Goal: Navigation & Orientation: Find specific page/section

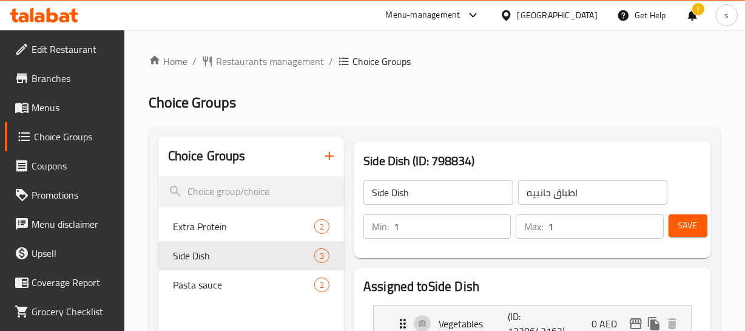
click at [95, 82] on span "Branches" at bounding box center [73, 78] width 83 height 15
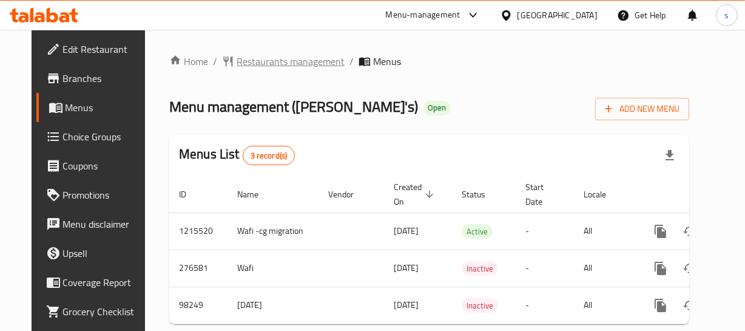
click at [253, 64] on span "Restaurants management" at bounding box center [291, 61] width 108 height 15
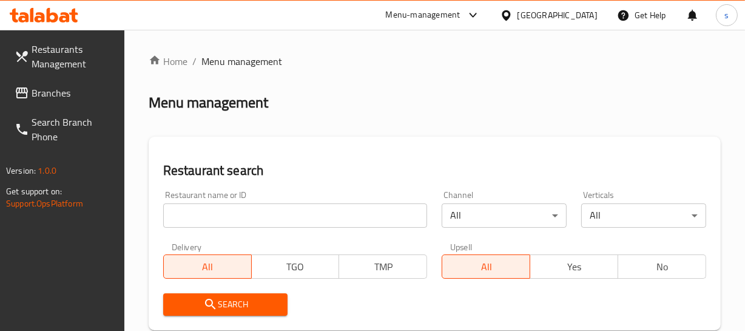
click at [60, 96] on span "Branches" at bounding box center [73, 93] width 83 height 15
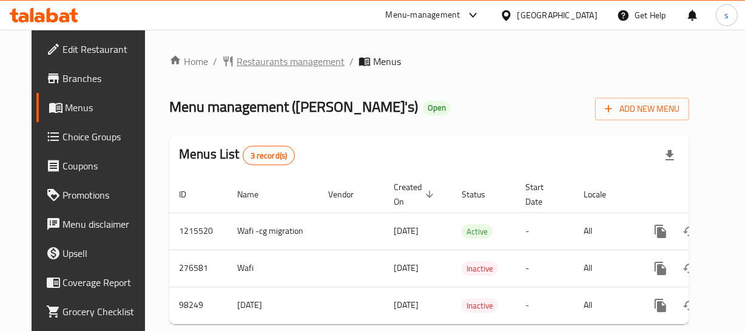
click at [267, 63] on span "Restaurants management" at bounding box center [291, 61] width 108 height 15
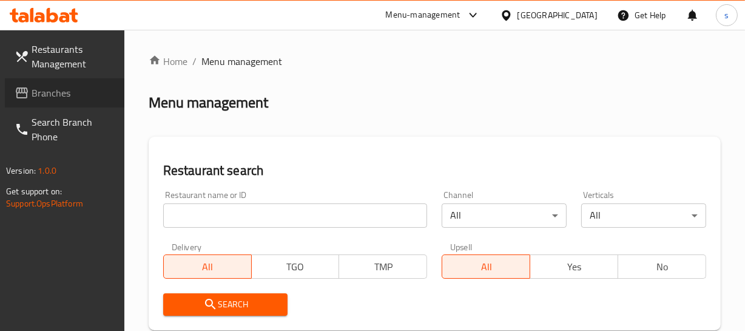
click at [59, 97] on span "Branches" at bounding box center [73, 93] width 83 height 15
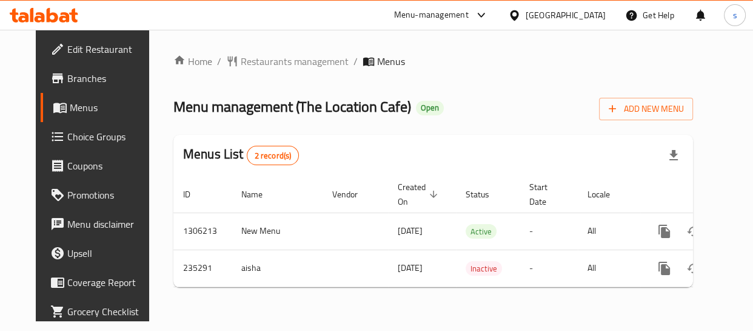
click at [542, 15] on div "[GEOGRAPHIC_DATA]" at bounding box center [566, 14] width 80 height 13
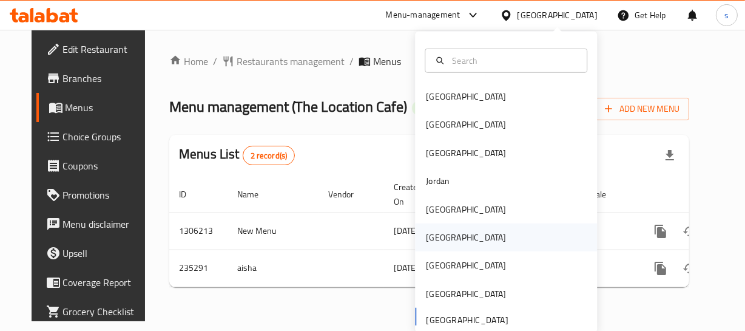
click at [452, 235] on div "Oman" at bounding box center [506, 237] width 182 height 28
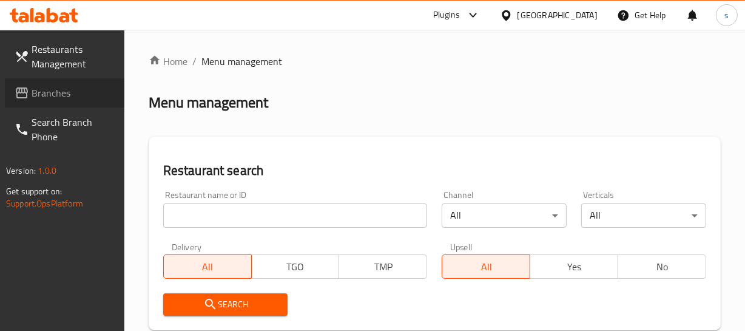
click at [49, 93] on span "Branches" at bounding box center [73, 93] width 83 height 15
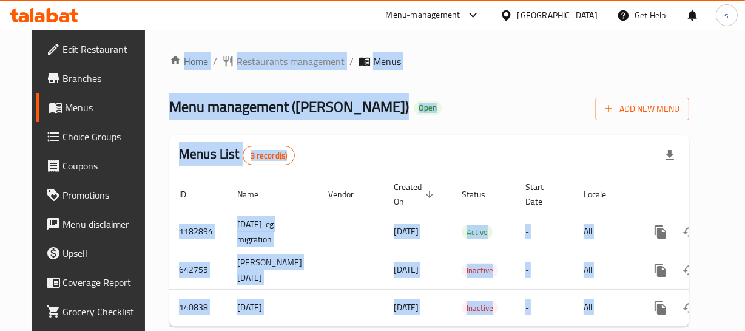
click at [320, 32] on div "Home / Restaurants management / Menus Menu management ( Dahia Grills ) Open Add…" at bounding box center [429, 195] width 568 height 331
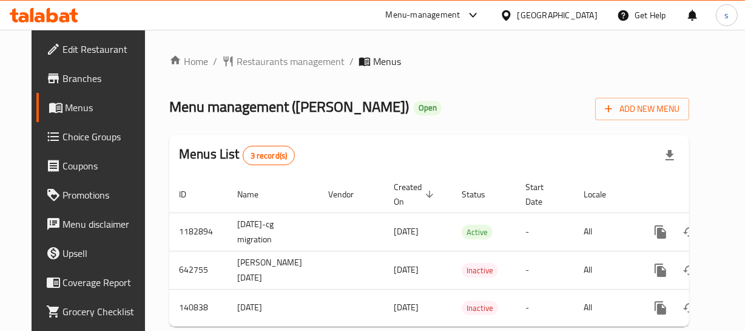
click at [584, 13] on div "Oman" at bounding box center [557, 14] width 80 height 13
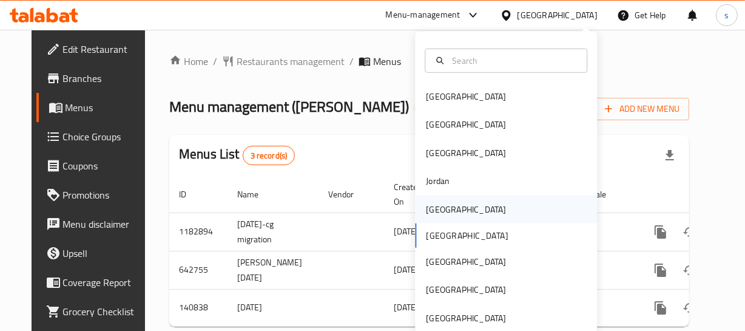
drag, startPoint x: 445, startPoint y: 211, endPoint x: 451, endPoint y: 209, distance: 7.1
click at [451, 209] on div "Kuwait" at bounding box center [465, 209] width 99 height 28
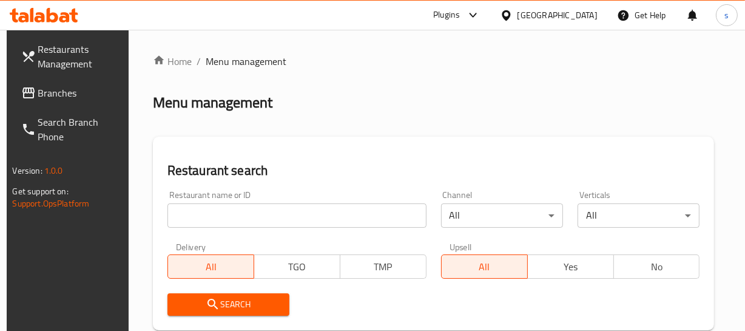
click at [66, 102] on link "Branches" at bounding box center [71, 92] width 119 height 29
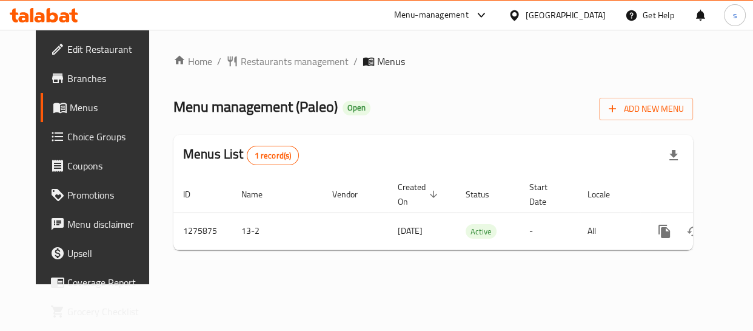
click at [521, 14] on icon at bounding box center [514, 15] width 13 height 13
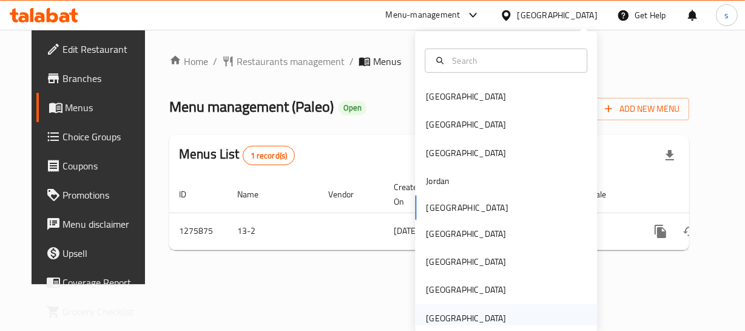
click at [438, 311] on div "[GEOGRAPHIC_DATA]" at bounding box center [466, 317] width 80 height 13
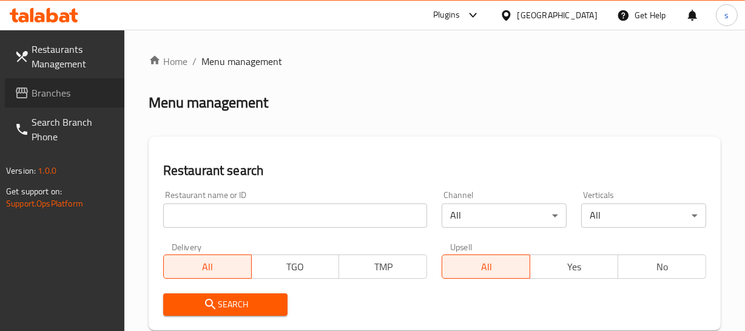
click at [73, 101] on link "Branches" at bounding box center [64, 92] width 119 height 29
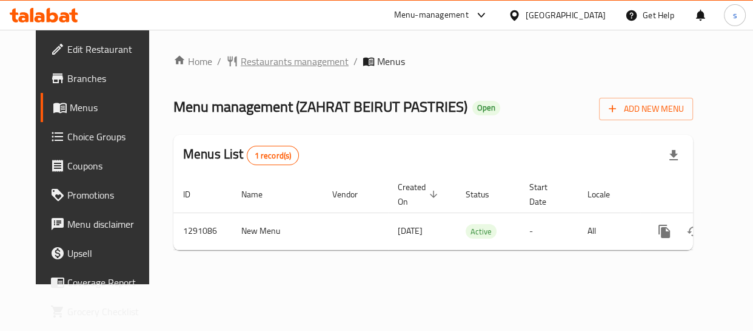
click at [275, 64] on span "Restaurants management" at bounding box center [295, 61] width 108 height 15
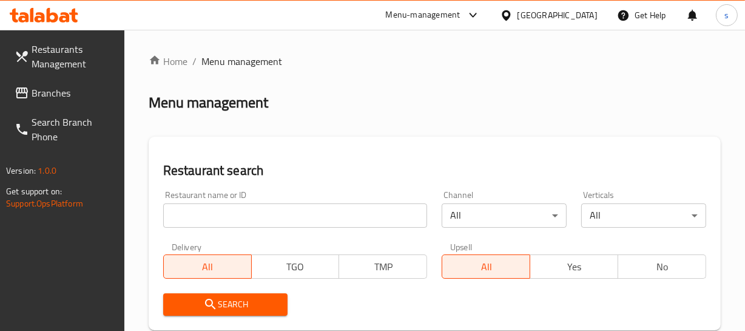
click at [61, 93] on span "Branches" at bounding box center [73, 93] width 83 height 15
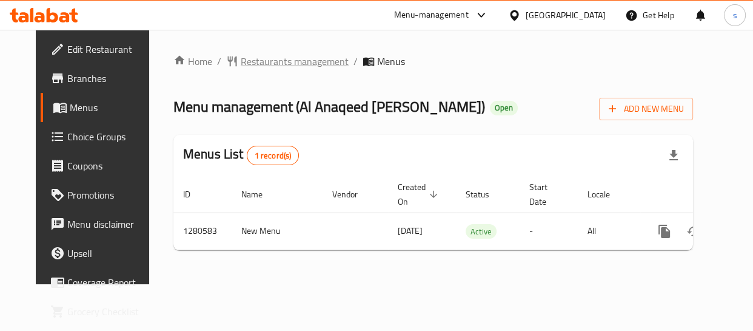
click at [274, 58] on span "Restaurants management" at bounding box center [295, 61] width 108 height 15
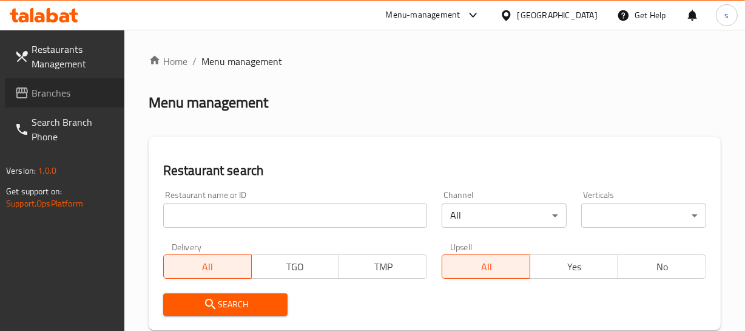
click at [97, 92] on span "Branches" at bounding box center [73, 93] width 83 height 15
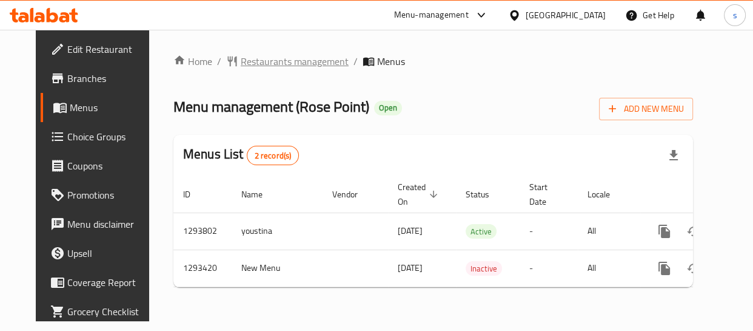
click at [267, 59] on span "Restaurants management" at bounding box center [295, 61] width 108 height 15
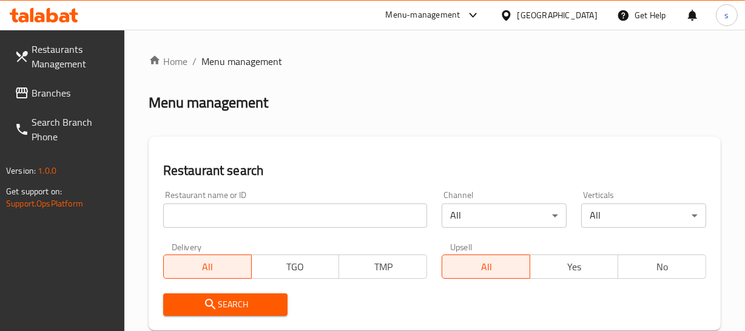
click at [92, 92] on span "Branches" at bounding box center [73, 93] width 83 height 15
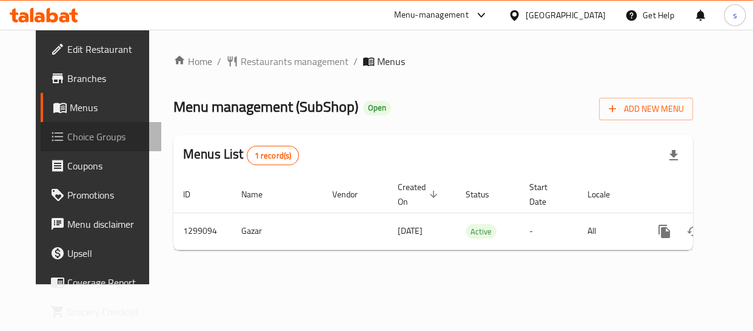
click at [78, 139] on span "Choice Groups" at bounding box center [109, 136] width 84 height 15
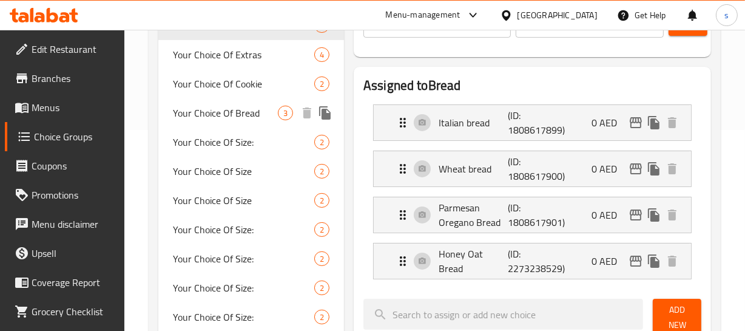
scroll to position [220, 0]
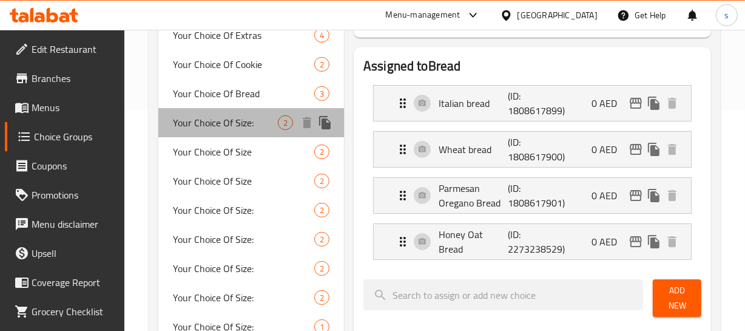
click at [250, 117] on span "Your Choice Of Size:" at bounding box center [225, 122] width 105 height 15
type input "Your Choice Of Size:"
type input "إختيارك من الحجم:"
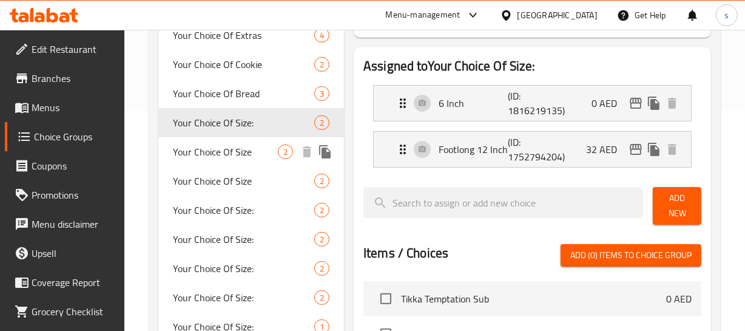
click at [243, 152] on span "Your Choice Of Size" at bounding box center [225, 151] width 105 height 15
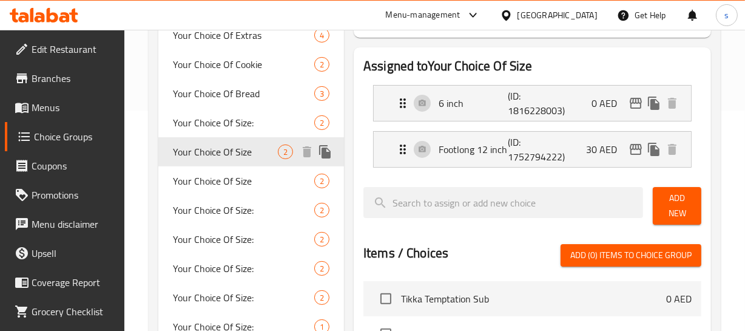
type input "Your Choice Of Size"
type input "إختيارك من حجم"
click at [213, 175] on span "Your Choice Of Size" at bounding box center [225, 180] width 105 height 15
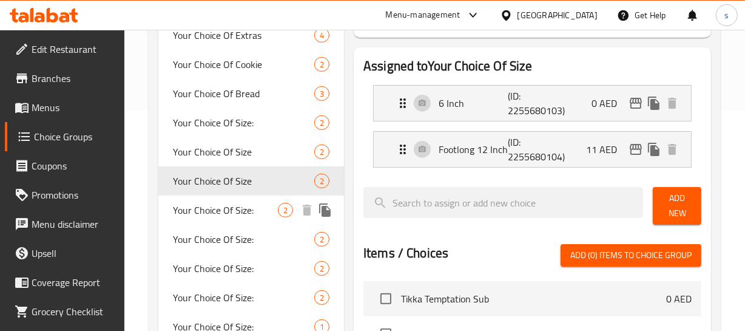
click at [222, 207] on span "Your Choice Of Size:" at bounding box center [225, 210] width 105 height 15
type input "Your Choice Of Size:"
type input "إختيارك من الحجم:"
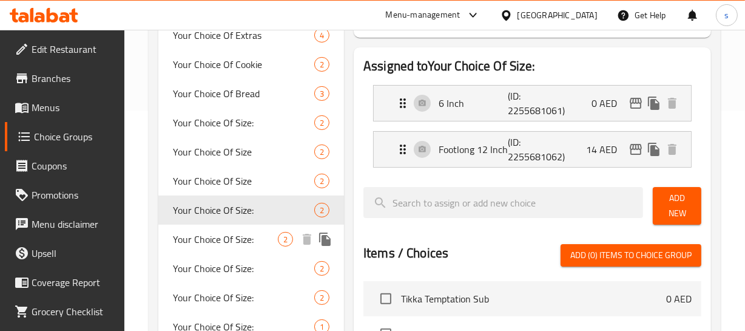
click at [223, 233] on span "Your Choice Of Size:" at bounding box center [225, 239] width 105 height 15
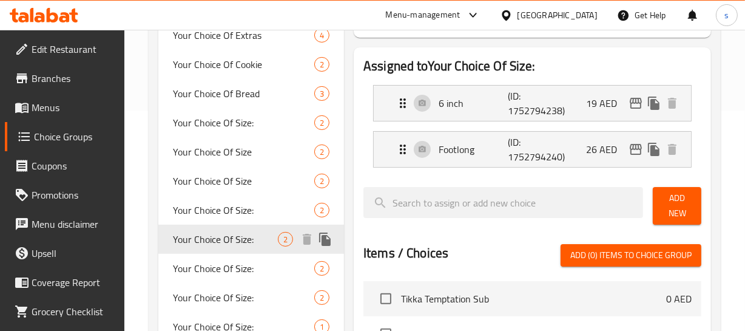
scroll to position [331, 0]
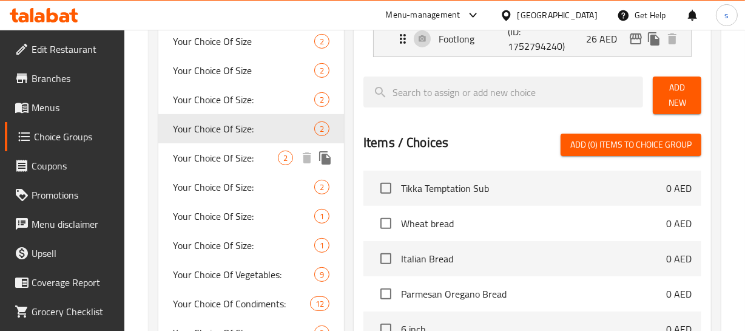
click at [218, 153] on span "Your Choice Of Size:" at bounding box center [225, 157] width 105 height 15
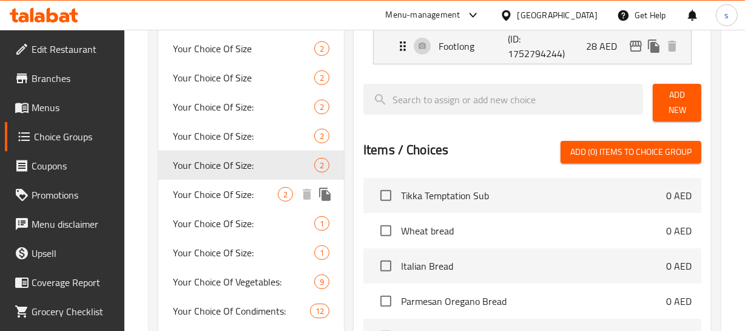
scroll to position [275, 0]
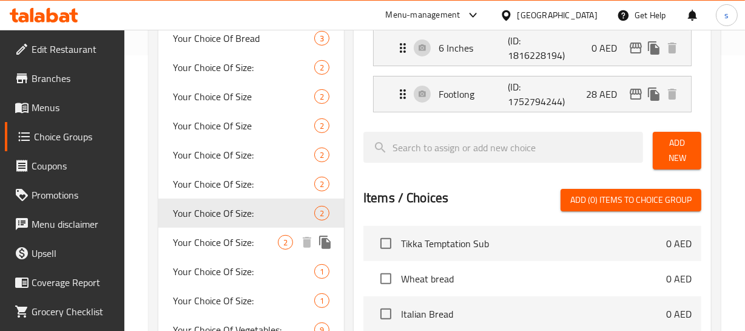
click at [205, 241] on span "Your Choice Of Size:" at bounding box center [225, 242] width 105 height 15
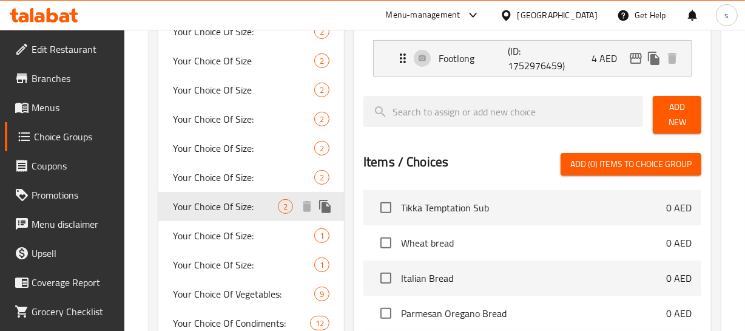
scroll to position [331, 0]
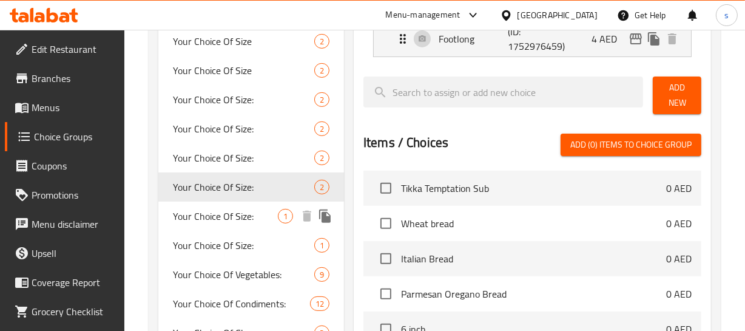
click at [212, 226] on div "Your Choice Of Size: 1" at bounding box center [251, 215] width 186 height 29
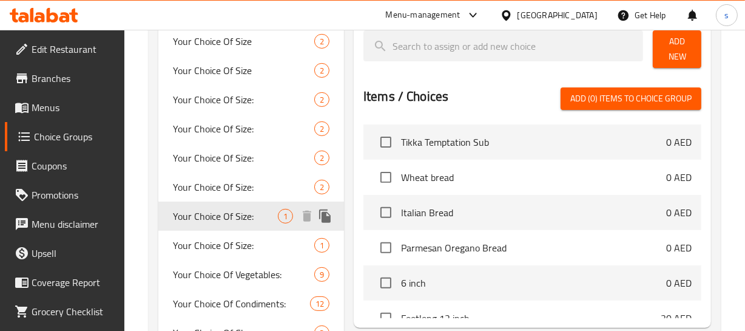
click at [225, 212] on span "Your Choice Of Size:" at bounding box center [225, 216] width 105 height 15
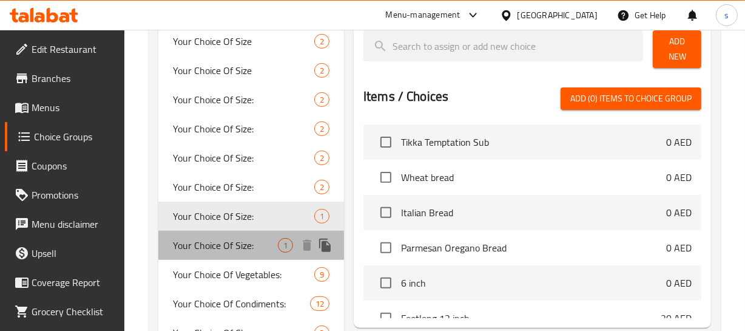
click at [227, 238] on span "Your Choice Of Size:" at bounding box center [225, 245] width 105 height 15
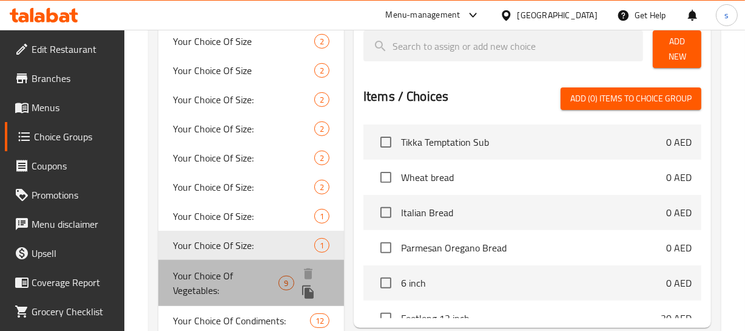
click at [221, 268] on span "Your Choice Of Vegetables:" at bounding box center [226, 282] width 106 height 29
type input "Your Choice Of Vegetables:"
type input "إختيارك من الخضروات:"
type input "9"
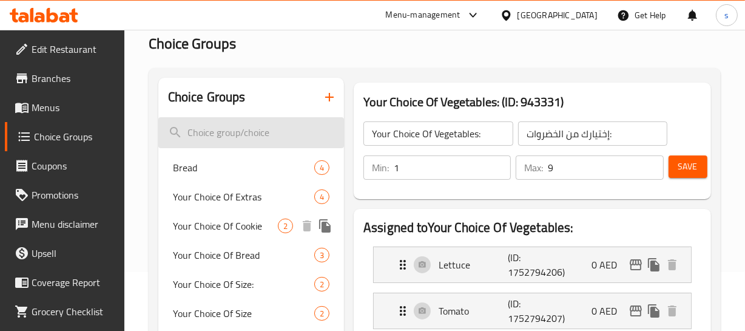
scroll to position [55, 0]
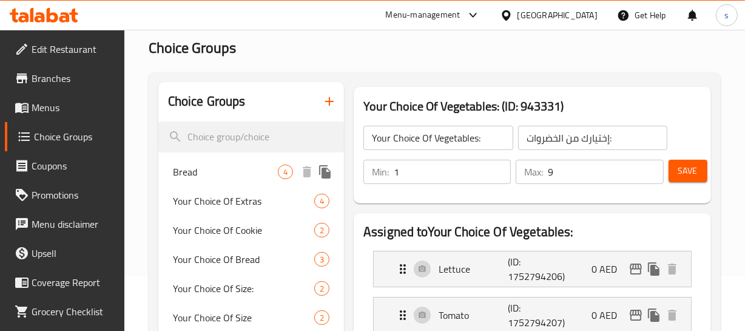
click at [224, 168] on span "Bread" at bounding box center [225, 171] width 105 height 15
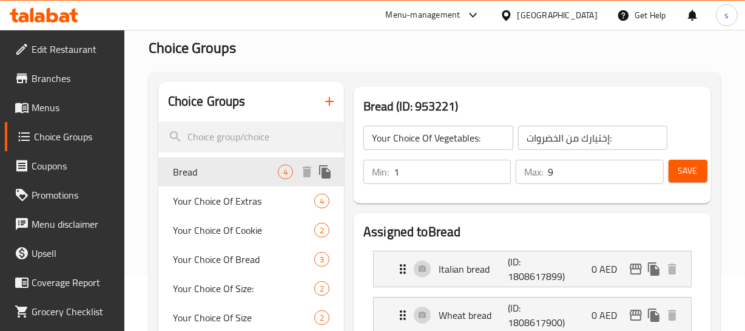
type input "Bread"
type input "خبز"
type input "1"
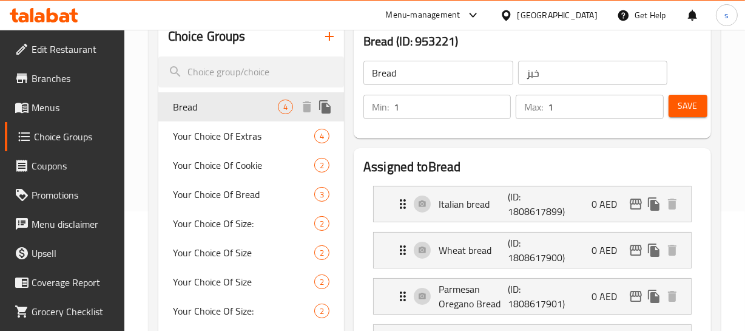
scroll to position [165, 0]
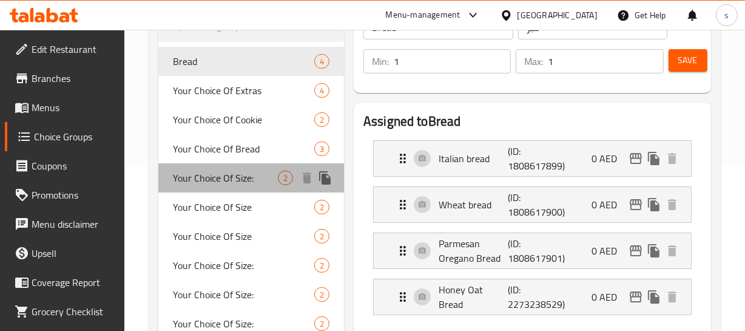
click at [218, 172] on span "Your Choice Of Size:" at bounding box center [225, 177] width 105 height 15
type input "Your Choice Of Size:"
type input "إختيارك من الحجم:"
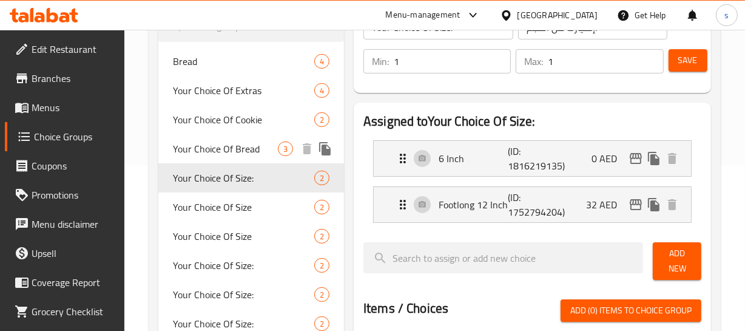
click at [226, 141] on span "Your Choice Of Bread" at bounding box center [225, 148] width 105 height 15
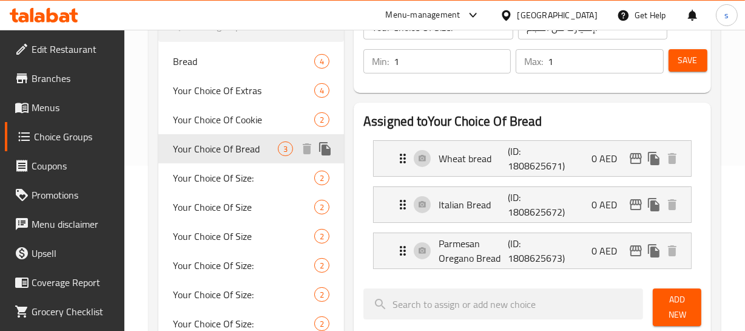
type input "Your Choice Of Bread"
type input "اختيارك من الخبز"
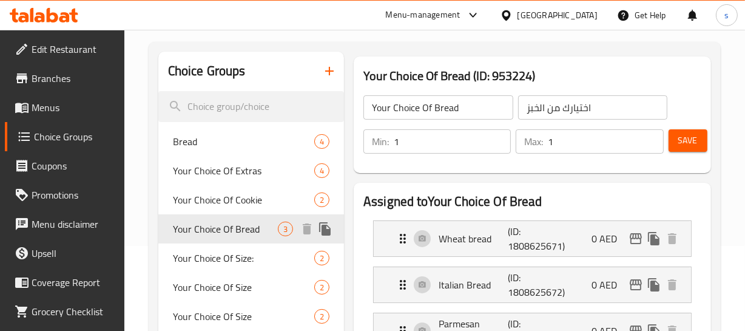
scroll to position [0, 0]
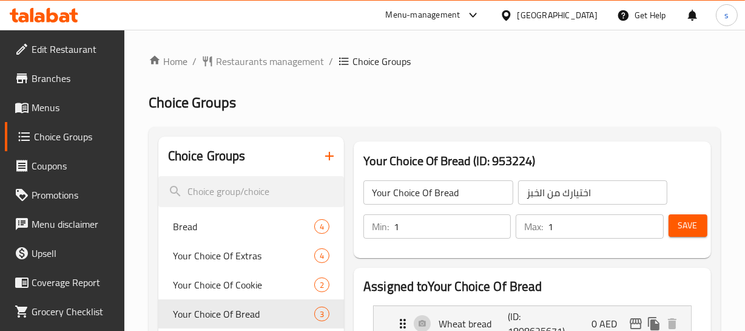
click at [55, 81] on span "Branches" at bounding box center [73, 78] width 83 height 15
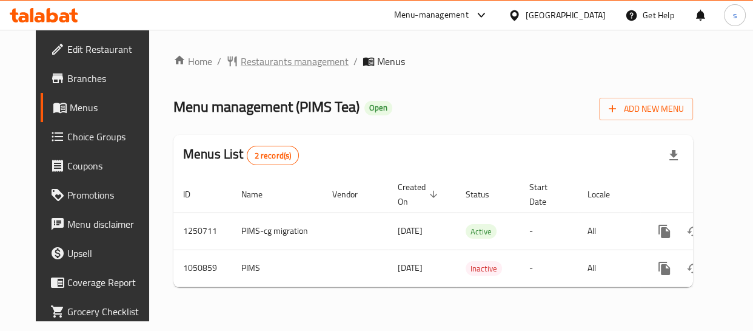
click at [270, 61] on span "Restaurants management" at bounding box center [295, 61] width 108 height 15
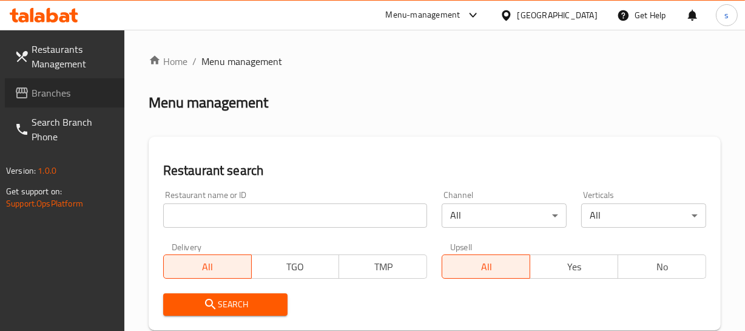
click at [64, 90] on span "Branches" at bounding box center [73, 93] width 83 height 15
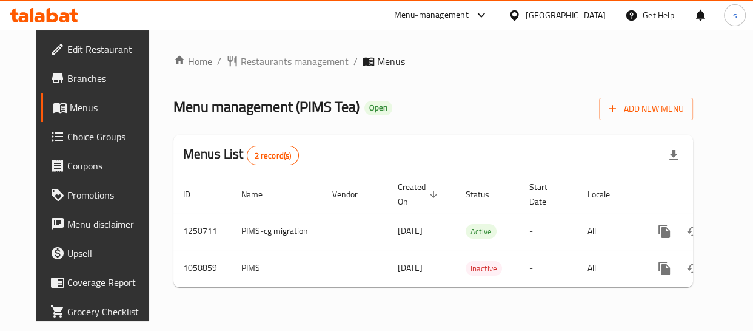
click at [343, 8] on div "Menu-management [GEOGRAPHIC_DATA] Get Help s" at bounding box center [376, 15] width 753 height 29
drag, startPoint x: 329, startPoint y: 38, endPoint x: 340, endPoint y: 20, distance: 20.4
click at [334, 33] on div "Home / Restaurants management / Menus Menu management ( PIMS Tea ) Open Add New…" at bounding box center [433, 175] width 568 height 291
click at [255, 56] on span "Restaurants management" at bounding box center [295, 61] width 108 height 15
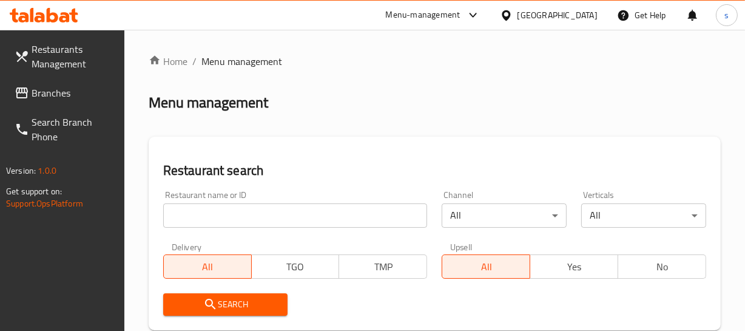
click at [40, 93] on span "Branches" at bounding box center [73, 93] width 83 height 15
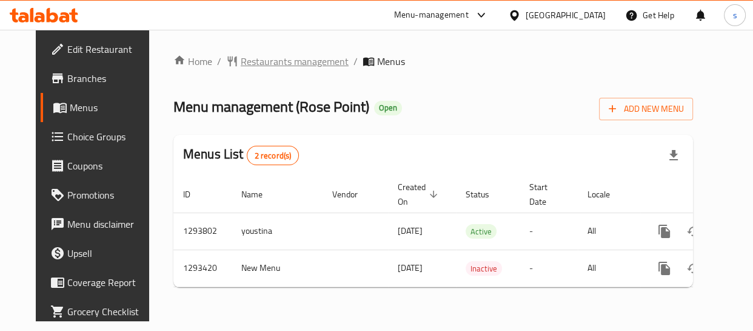
click at [292, 54] on span "Restaurants management" at bounding box center [295, 61] width 108 height 15
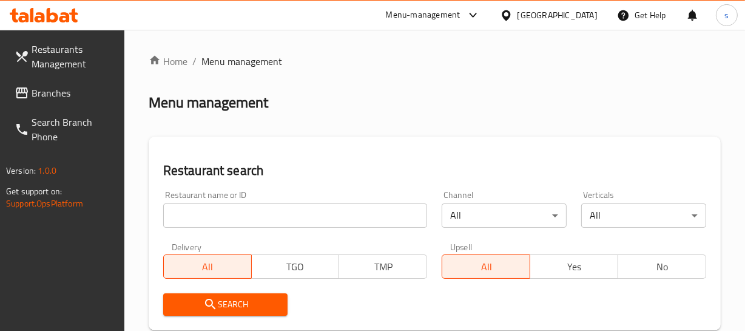
click at [59, 96] on span "Branches" at bounding box center [73, 93] width 83 height 15
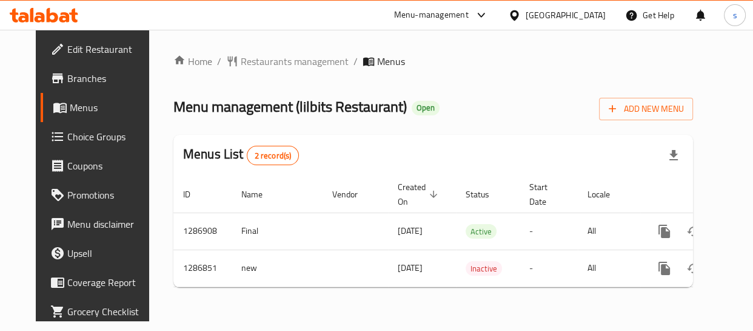
click at [543, 15] on div "[GEOGRAPHIC_DATA]" at bounding box center [566, 14] width 80 height 13
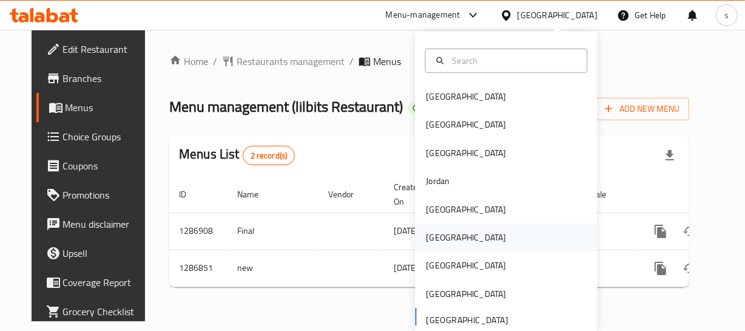
click at [451, 237] on div "Oman" at bounding box center [506, 237] width 182 height 28
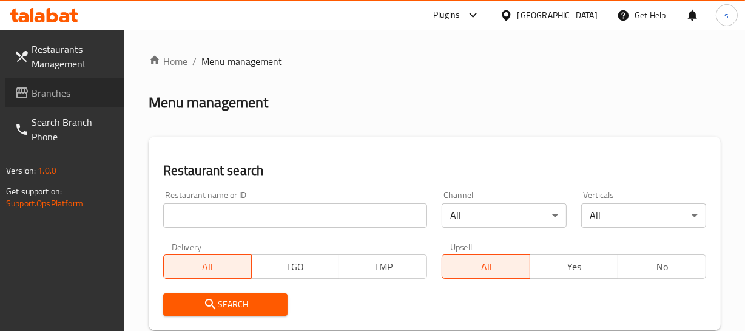
click at [48, 89] on span "Branches" at bounding box center [73, 93] width 83 height 15
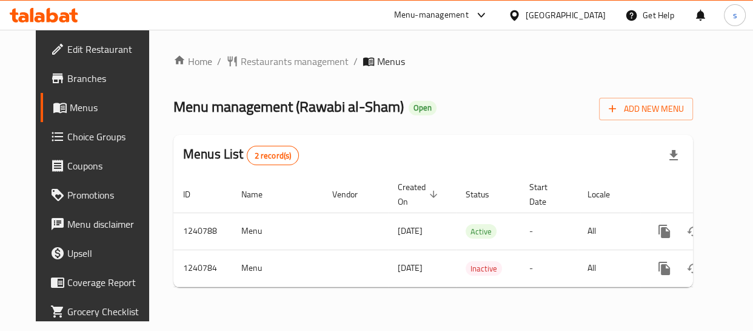
click at [585, 11] on div "Oman" at bounding box center [566, 14] width 80 height 13
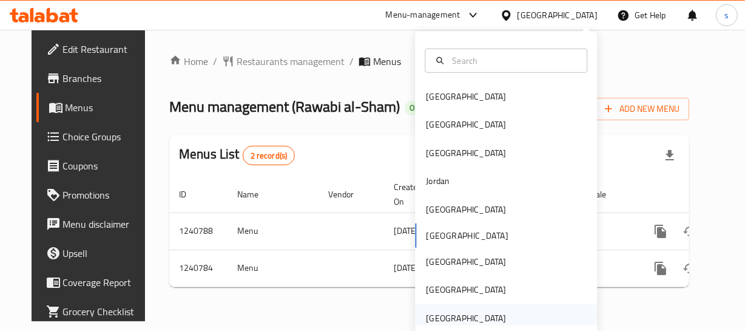
click at [461, 319] on div "[GEOGRAPHIC_DATA]" at bounding box center [466, 317] width 80 height 13
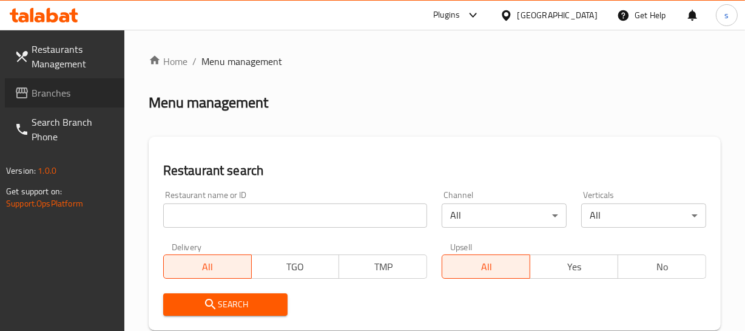
click at [44, 100] on span "Branches" at bounding box center [73, 93] width 83 height 15
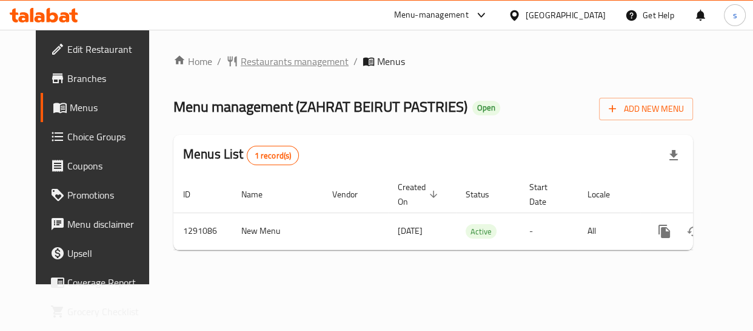
click at [252, 66] on span "Restaurants management" at bounding box center [295, 61] width 108 height 15
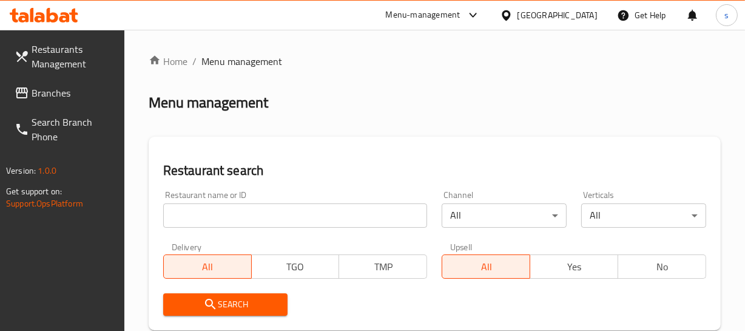
click at [61, 98] on span "Branches" at bounding box center [73, 93] width 83 height 15
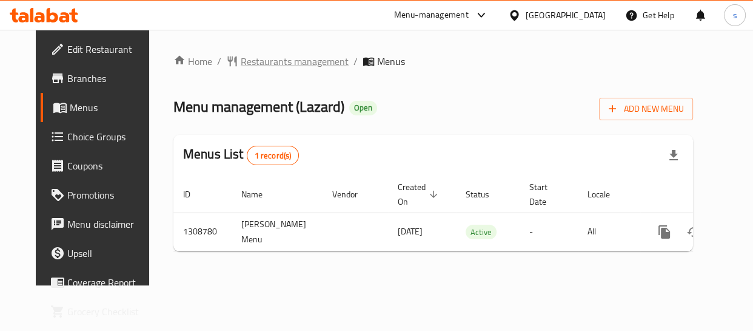
click at [265, 69] on span "Restaurants management" at bounding box center [295, 61] width 108 height 15
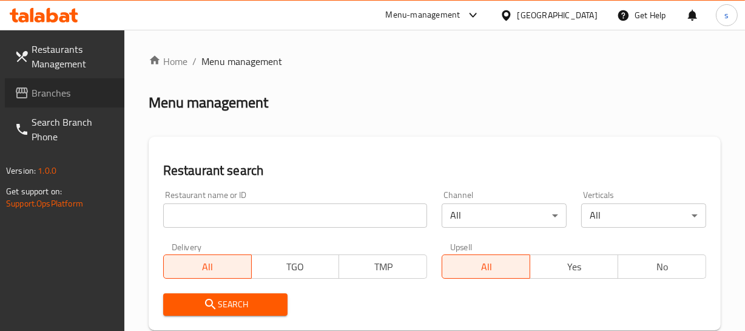
click at [59, 95] on span "Branches" at bounding box center [73, 93] width 83 height 15
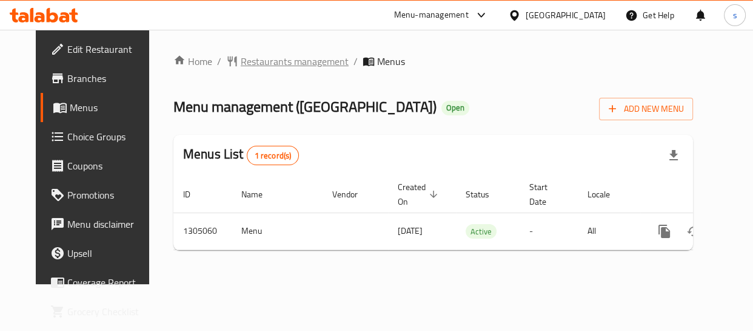
click at [274, 61] on span "Restaurants management" at bounding box center [295, 61] width 108 height 15
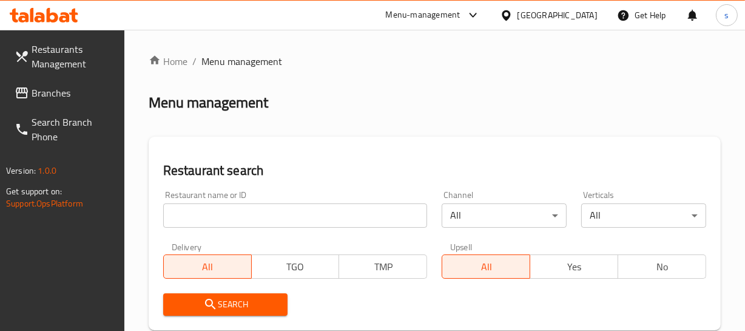
click at [52, 87] on span "Branches" at bounding box center [73, 93] width 83 height 15
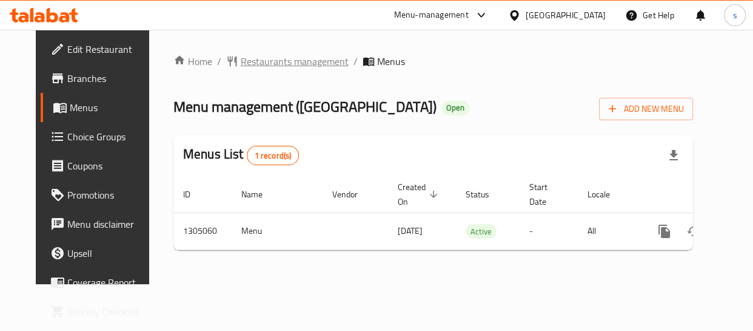
click at [283, 61] on span "Restaurants management" at bounding box center [295, 61] width 108 height 15
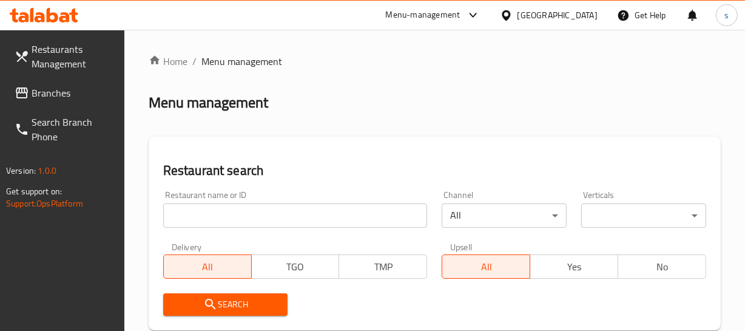
click at [50, 90] on span "Branches" at bounding box center [73, 93] width 83 height 15
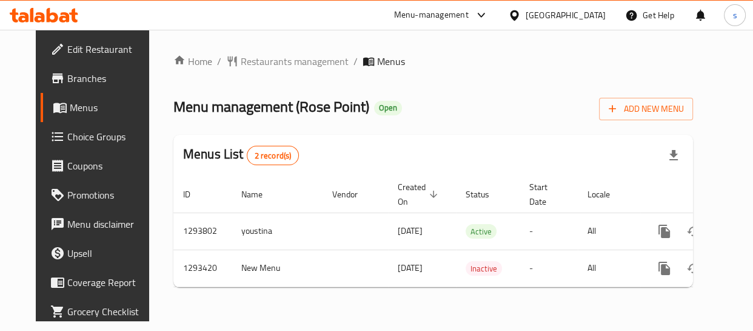
click at [574, 15] on div "[GEOGRAPHIC_DATA]" at bounding box center [566, 14] width 80 height 13
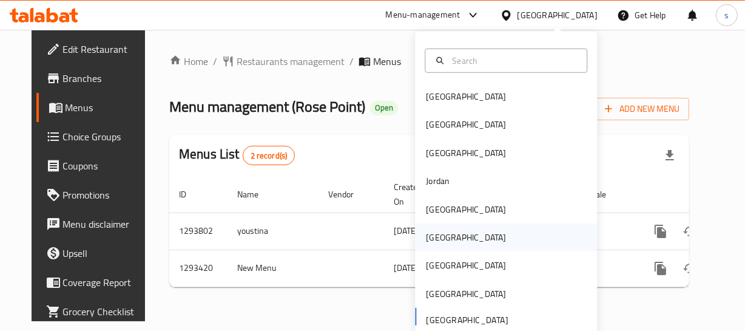
click at [434, 238] on div "Oman" at bounding box center [466, 236] width 80 height 13
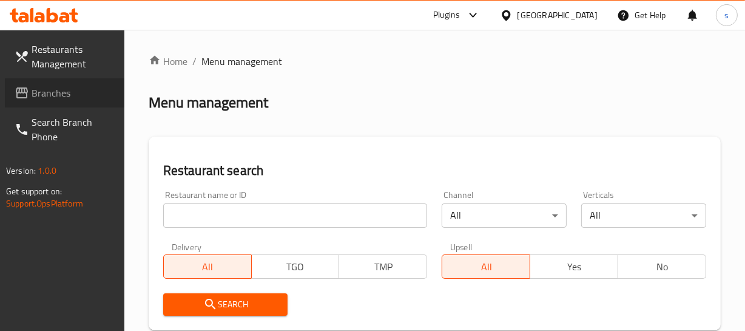
click at [36, 91] on span "Branches" at bounding box center [73, 93] width 83 height 15
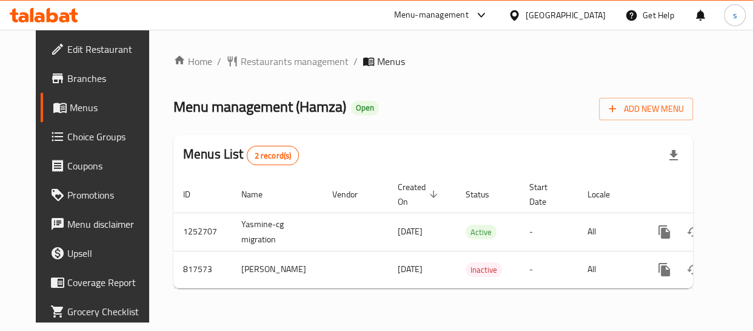
click at [521, 10] on icon at bounding box center [514, 15] width 13 height 13
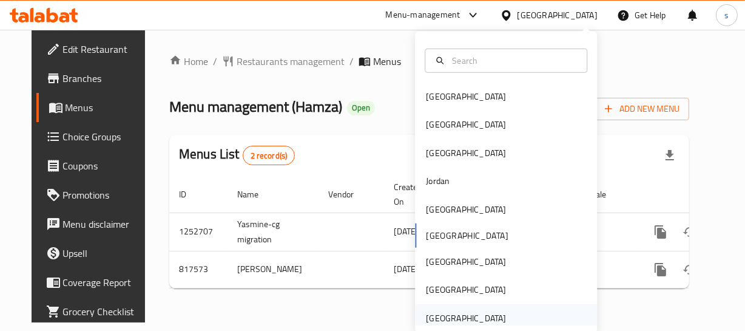
click at [473, 311] on div "[GEOGRAPHIC_DATA]" at bounding box center [466, 317] width 80 height 13
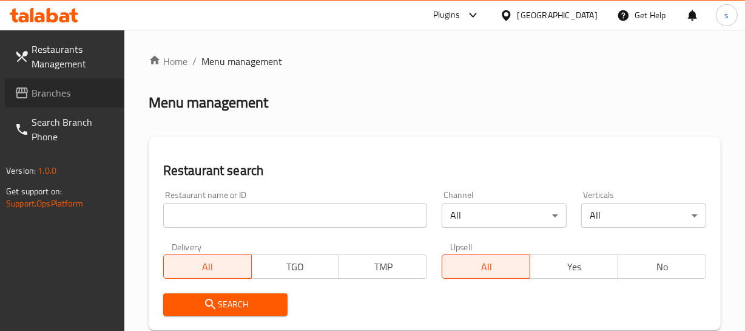
click at [53, 92] on span "Branches" at bounding box center [73, 93] width 83 height 15
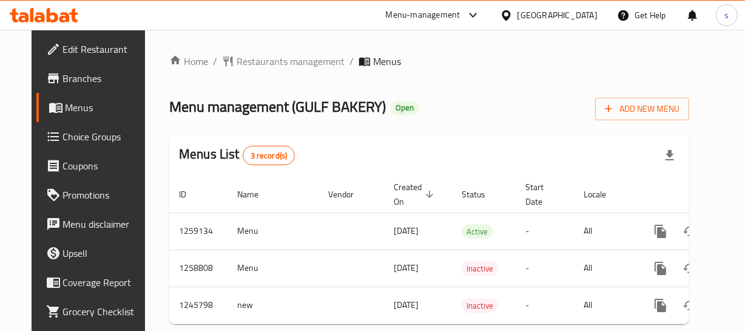
click at [557, 16] on div "[GEOGRAPHIC_DATA]" at bounding box center [557, 14] width 80 height 13
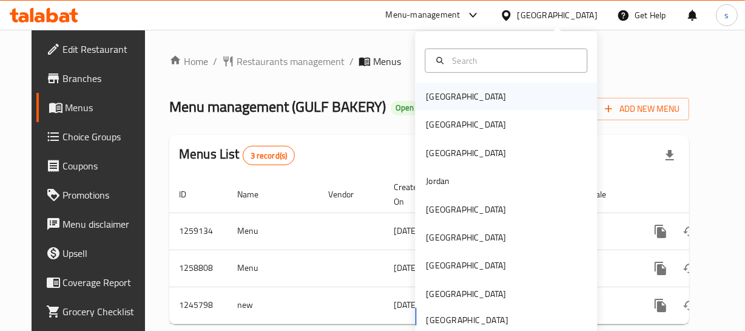
click at [451, 93] on div "[GEOGRAPHIC_DATA]" at bounding box center [465, 96] width 99 height 28
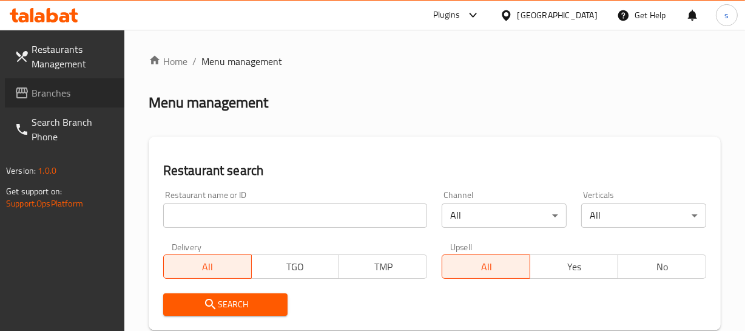
click at [62, 93] on span "Branches" at bounding box center [73, 93] width 83 height 15
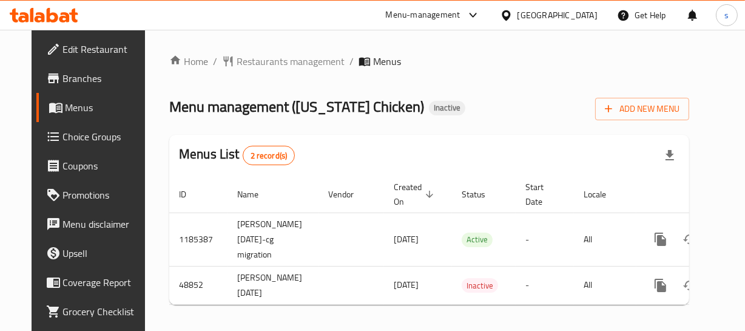
click at [512, 9] on icon at bounding box center [506, 15] width 13 height 13
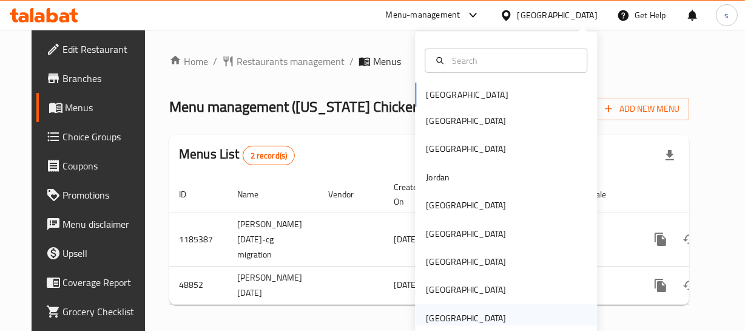
click at [445, 318] on div "[GEOGRAPHIC_DATA]" at bounding box center [466, 317] width 80 height 13
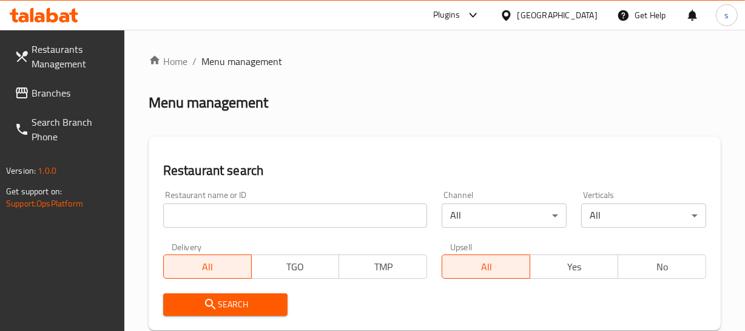
click at [67, 97] on span "Branches" at bounding box center [73, 93] width 83 height 15
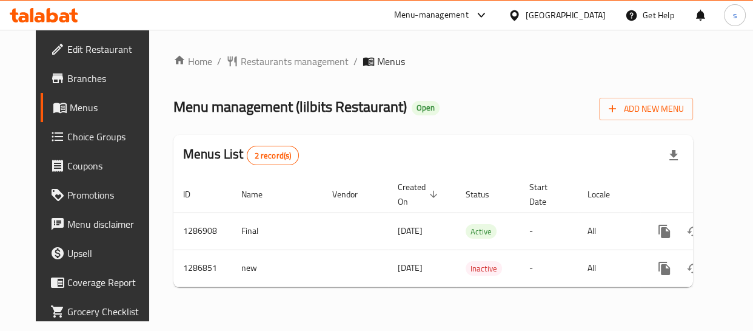
click at [568, 12] on div "[GEOGRAPHIC_DATA]" at bounding box center [566, 14] width 80 height 13
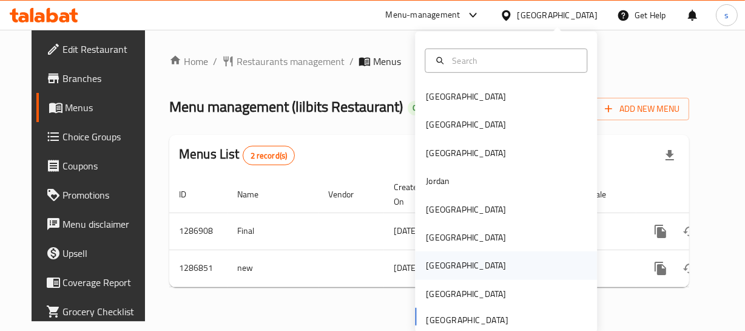
click at [429, 264] on div "[GEOGRAPHIC_DATA]" at bounding box center [466, 264] width 80 height 13
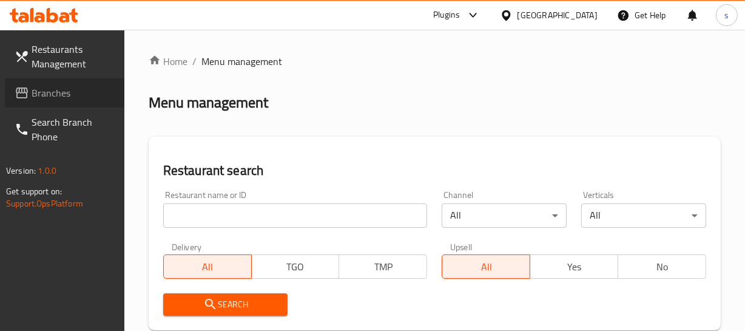
click at [37, 94] on span "Branches" at bounding box center [73, 93] width 83 height 15
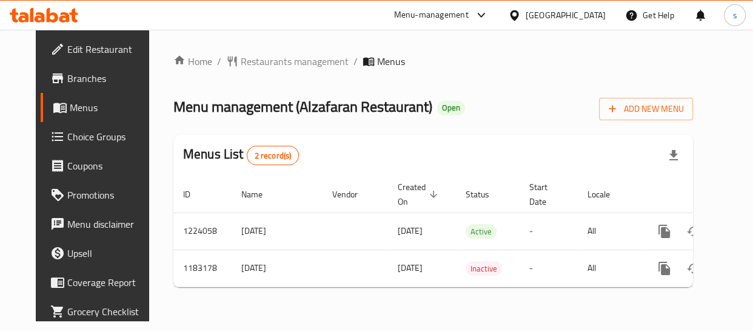
click at [521, 10] on icon at bounding box center [514, 15] width 13 height 13
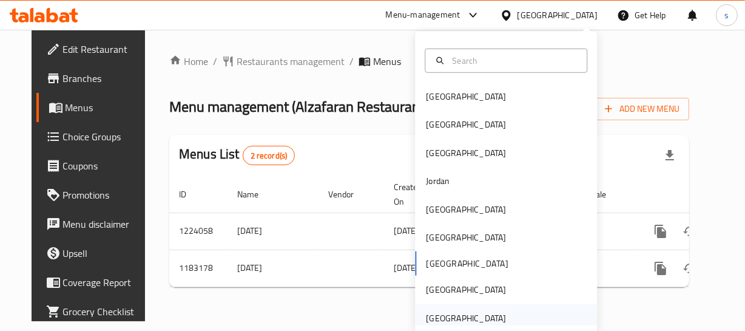
click at [483, 315] on div "[GEOGRAPHIC_DATA]" at bounding box center [466, 317] width 80 height 13
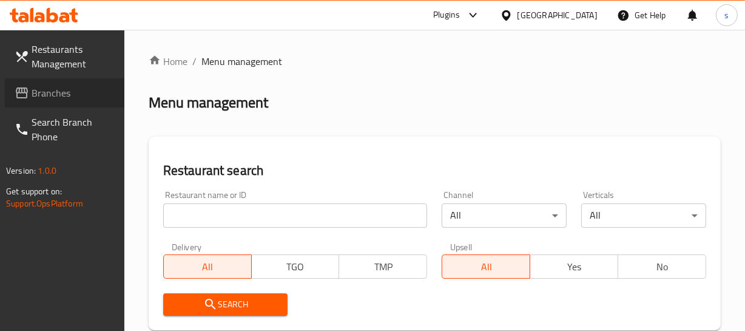
click at [60, 96] on span "Branches" at bounding box center [73, 93] width 83 height 15
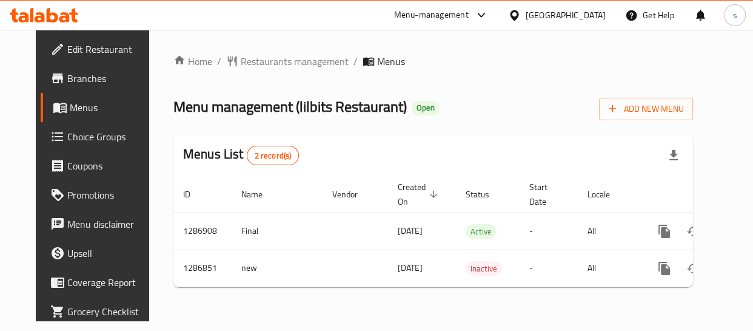
click at [529, 10] on div "[GEOGRAPHIC_DATA]" at bounding box center [566, 14] width 80 height 13
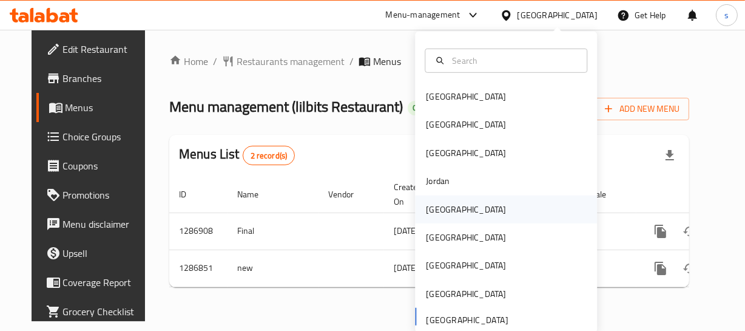
click at [441, 209] on div "[GEOGRAPHIC_DATA]" at bounding box center [466, 208] width 80 height 13
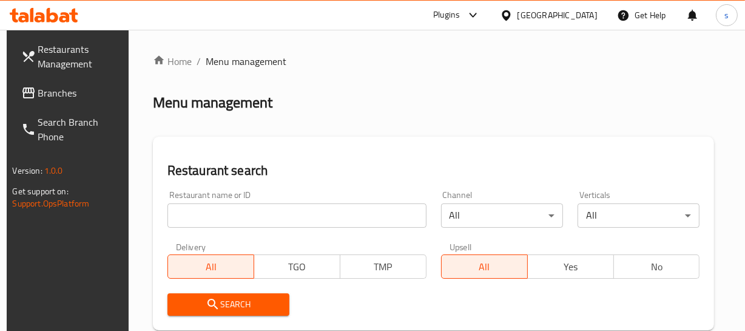
click at [53, 96] on span "Branches" at bounding box center [79, 93] width 83 height 15
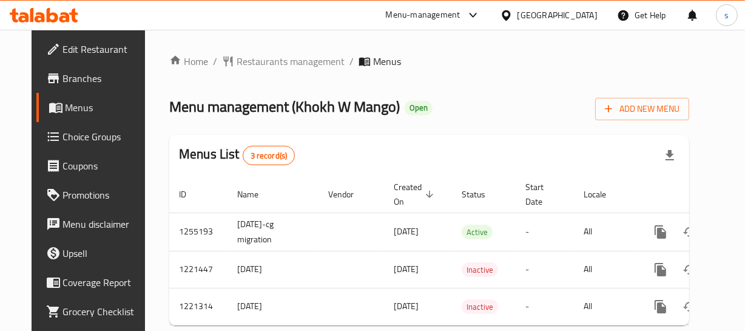
click at [510, 16] on icon at bounding box center [506, 15] width 8 height 10
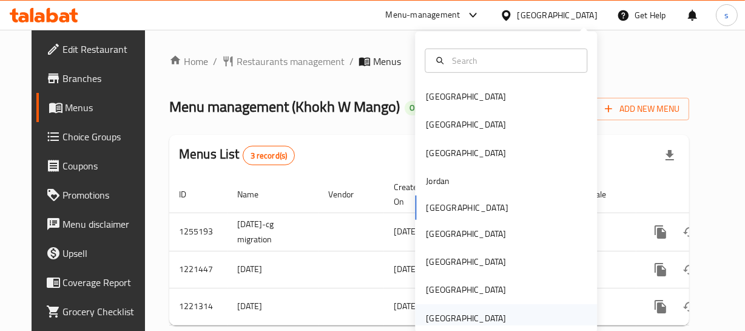
click at [470, 311] on div "[GEOGRAPHIC_DATA]" at bounding box center [466, 317] width 80 height 13
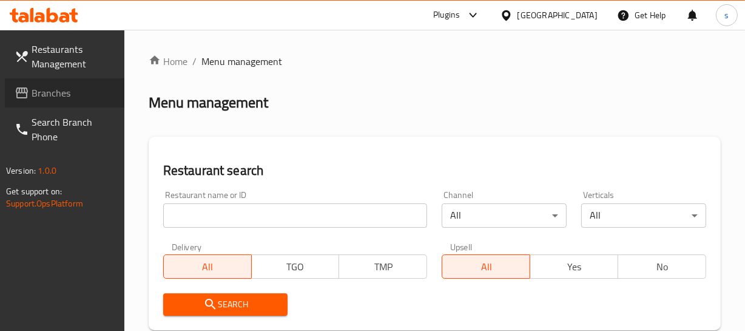
click at [49, 90] on span "Branches" at bounding box center [73, 93] width 83 height 15
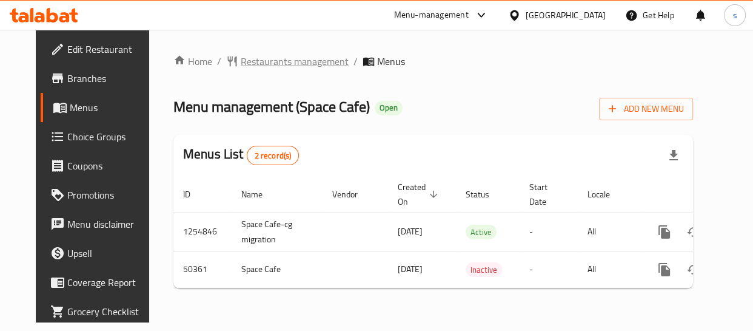
click at [249, 66] on span "Restaurants management" at bounding box center [295, 61] width 108 height 15
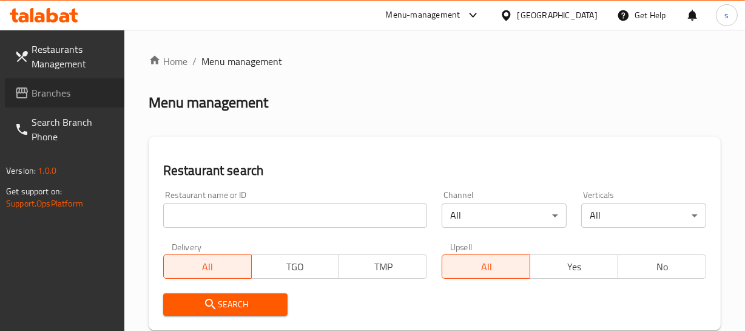
click at [76, 93] on span "Branches" at bounding box center [73, 93] width 83 height 15
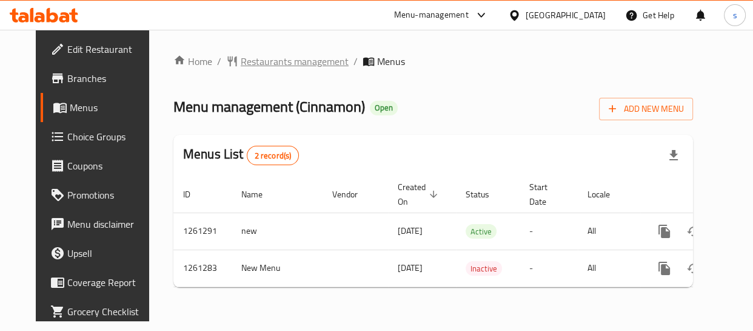
click at [272, 59] on span "Restaurants management" at bounding box center [295, 61] width 108 height 15
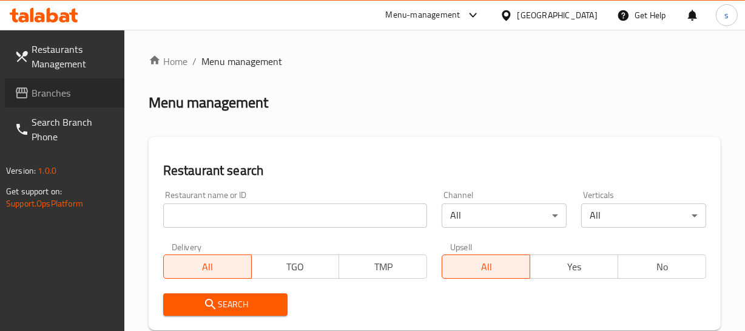
click at [56, 93] on span "Branches" at bounding box center [73, 93] width 83 height 15
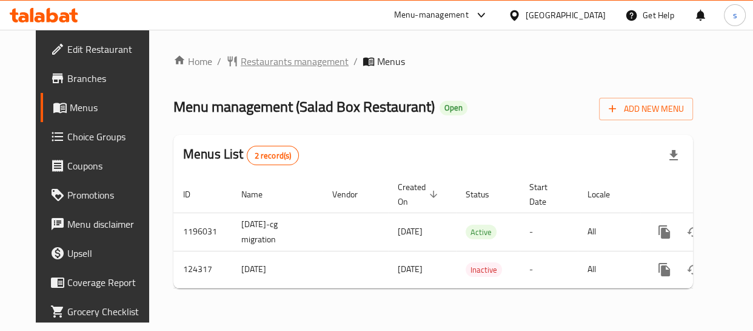
click at [286, 59] on span "Restaurants management" at bounding box center [295, 61] width 108 height 15
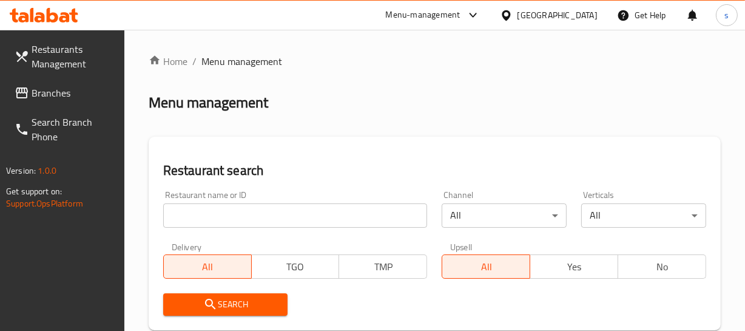
drag, startPoint x: 34, startPoint y: 90, endPoint x: 55, endPoint y: 112, distance: 30.5
click at [34, 90] on span "Branches" at bounding box center [73, 93] width 83 height 15
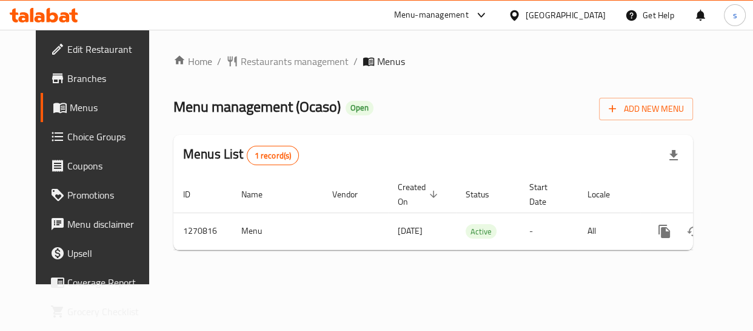
click at [521, 9] on icon at bounding box center [514, 15] width 13 height 13
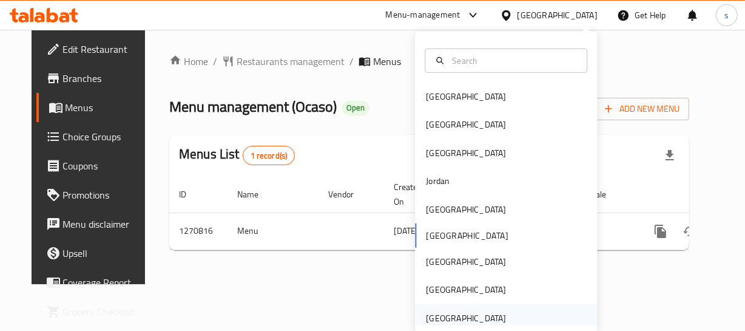
click at [521, 316] on div "[GEOGRAPHIC_DATA]" at bounding box center [506, 318] width 182 height 28
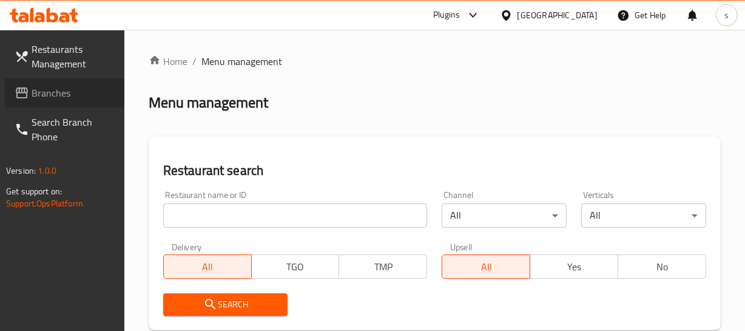
click at [38, 92] on span "Branches" at bounding box center [73, 93] width 83 height 15
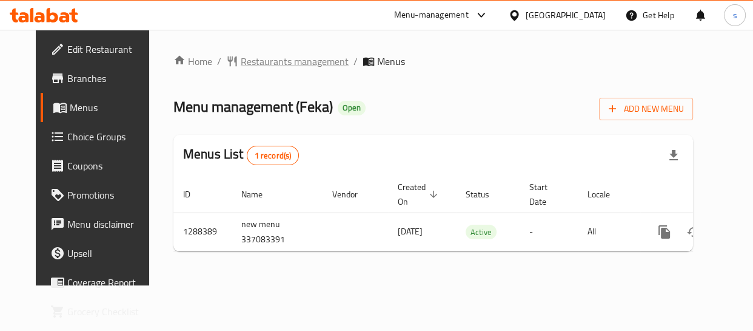
click at [241, 64] on span "Restaurants management" at bounding box center [295, 61] width 108 height 15
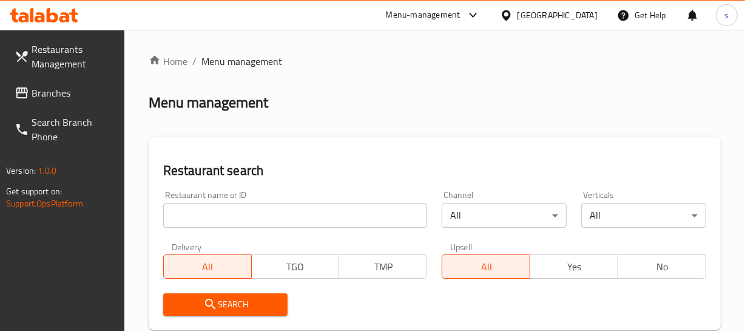
click at [44, 96] on span "Branches" at bounding box center [73, 93] width 83 height 15
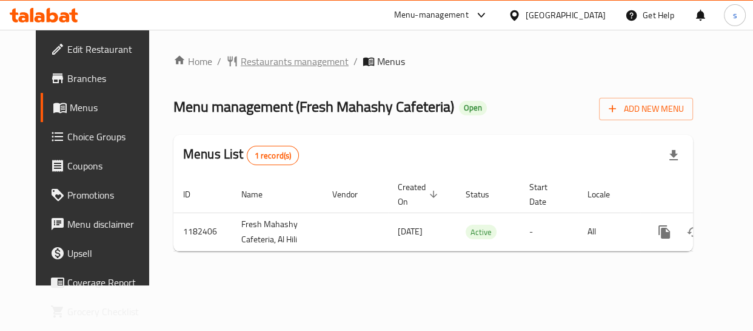
click at [290, 57] on span "Restaurants management" at bounding box center [295, 61] width 108 height 15
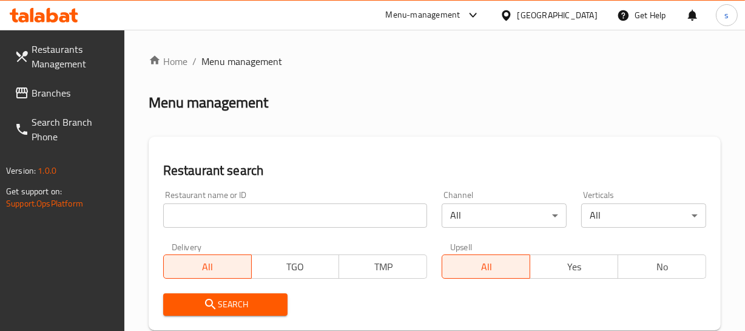
click at [67, 91] on span "Branches" at bounding box center [73, 93] width 83 height 15
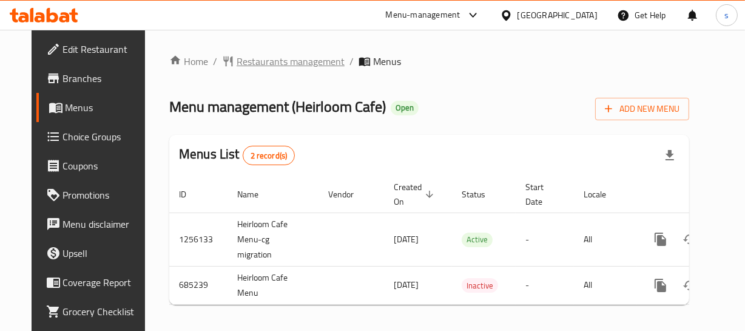
click at [294, 54] on span "Restaurants management" at bounding box center [291, 61] width 108 height 15
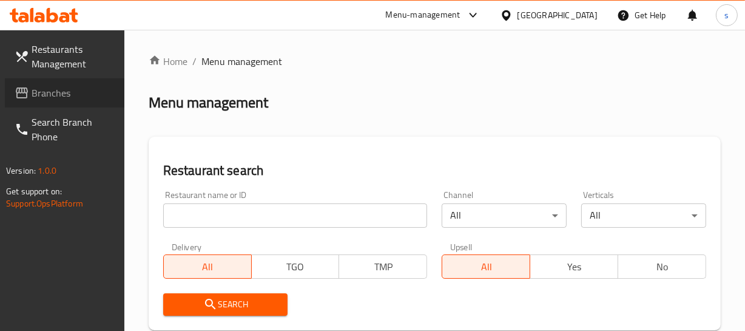
click at [33, 94] on span "Branches" at bounding box center [73, 93] width 83 height 15
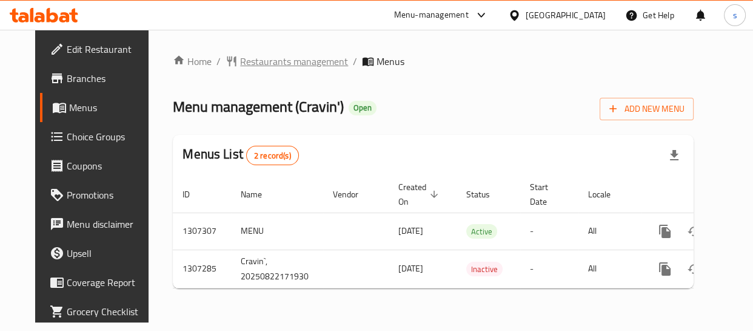
click at [277, 62] on span "Restaurants management" at bounding box center [294, 61] width 108 height 15
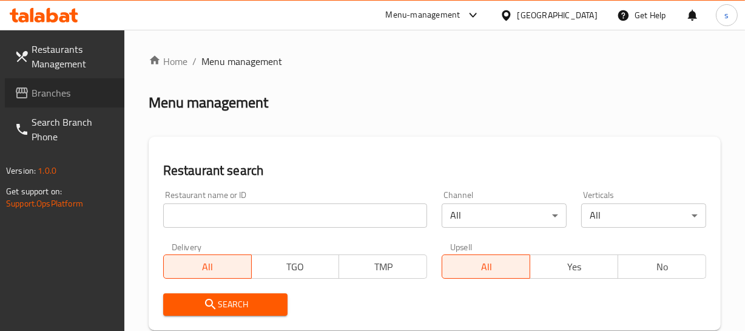
click at [59, 98] on span "Branches" at bounding box center [73, 93] width 83 height 15
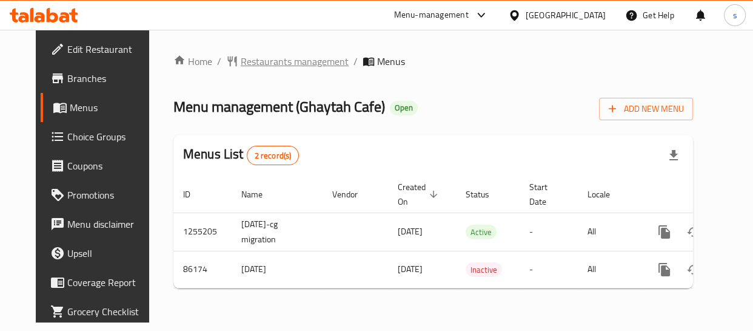
click at [270, 62] on span "Restaurants management" at bounding box center [295, 61] width 108 height 15
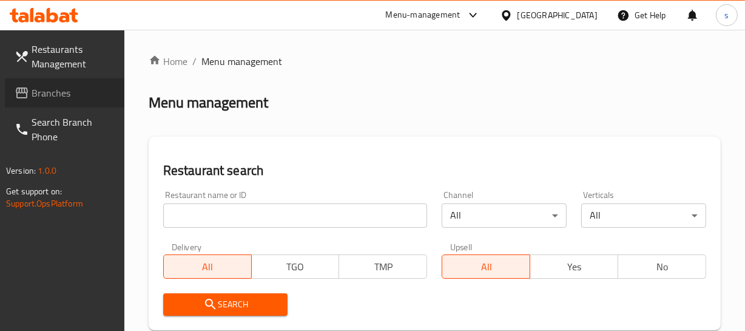
click at [41, 96] on span "Branches" at bounding box center [73, 93] width 83 height 15
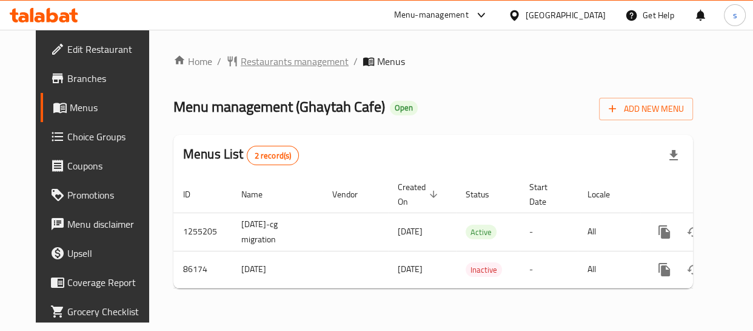
click at [294, 60] on span "Restaurants management" at bounding box center [295, 61] width 108 height 15
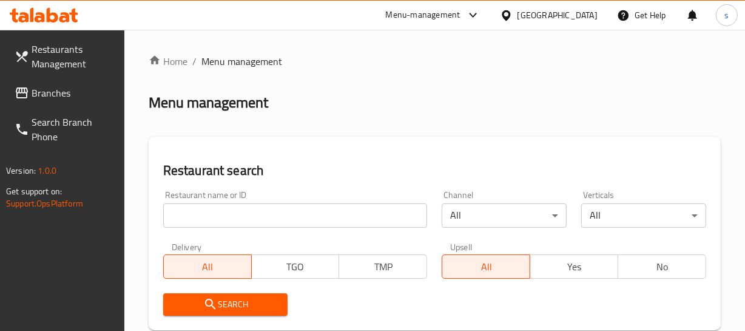
click at [52, 97] on span "Branches" at bounding box center [73, 93] width 83 height 15
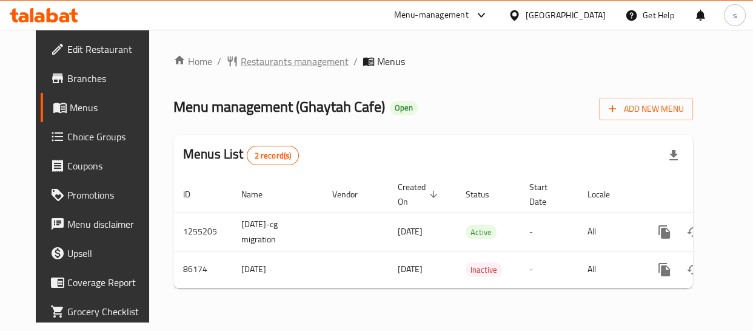
click at [295, 67] on span "Restaurants management" at bounding box center [295, 61] width 108 height 15
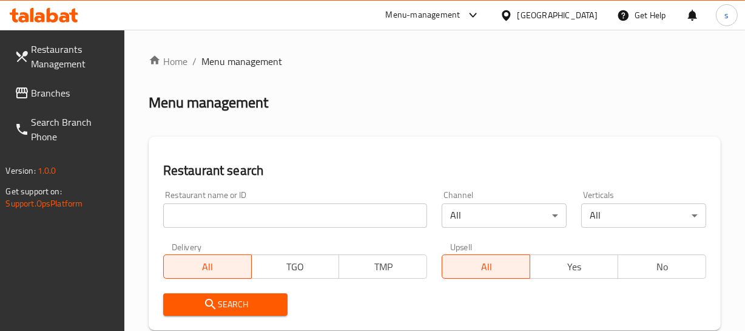
click at [59, 100] on div at bounding box center [372, 165] width 745 height 331
click at [59, 100] on span "Branches" at bounding box center [73, 93] width 83 height 15
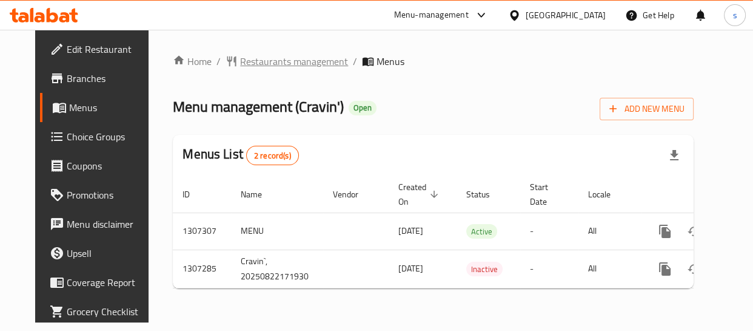
click at [290, 65] on span "Restaurants management" at bounding box center [294, 61] width 108 height 15
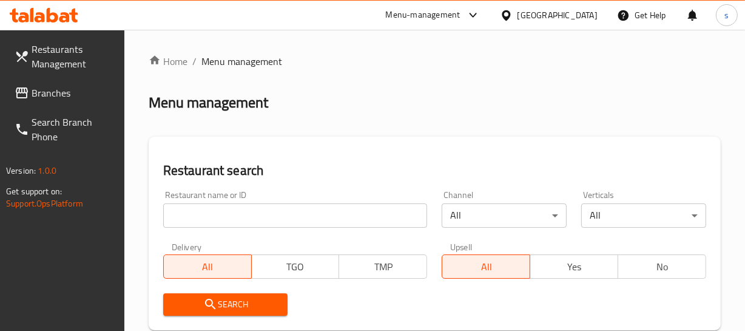
click at [79, 101] on link "Branches" at bounding box center [64, 92] width 119 height 29
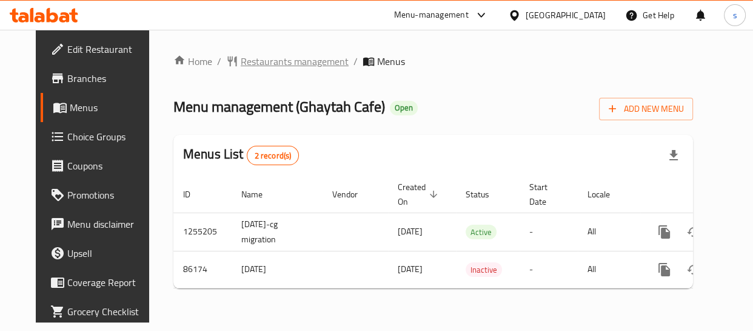
click at [275, 69] on span "Restaurants management" at bounding box center [295, 61] width 108 height 15
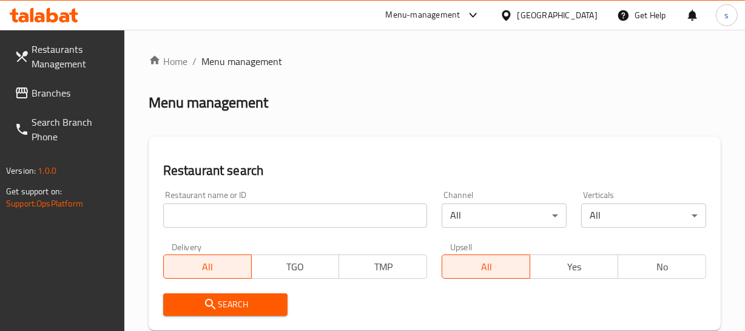
click at [66, 99] on span "Branches" at bounding box center [73, 93] width 83 height 15
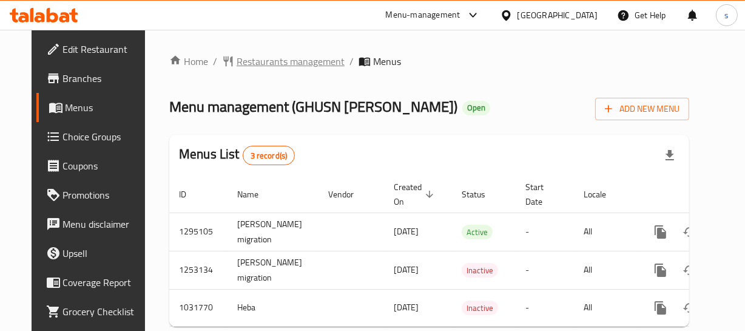
click at [312, 61] on span "Restaurants management" at bounding box center [291, 61] width 108 height 15
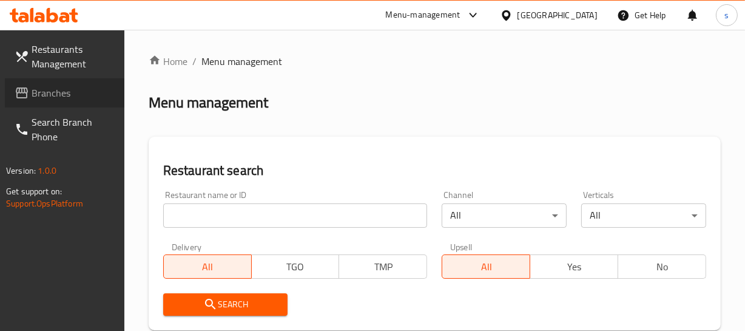
click at [65, 86] on span "Branches" at bounding box center [73, 93] width 83 height 15
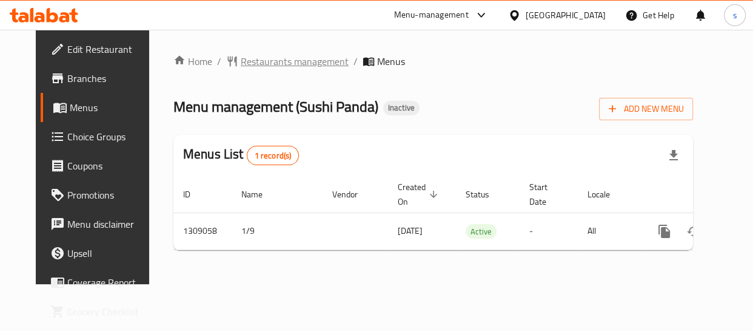
click at [274, 60] on span "Restaurants management" at bounding box center [295, 61] width 108 height 15
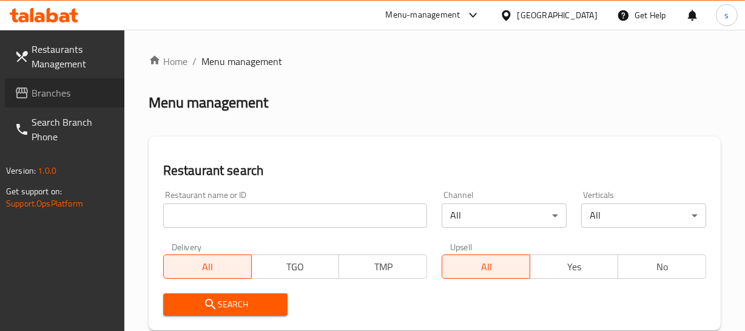
click at [72, 85] on link "Branches" at bounding box center [64, 92] width 119 height 29
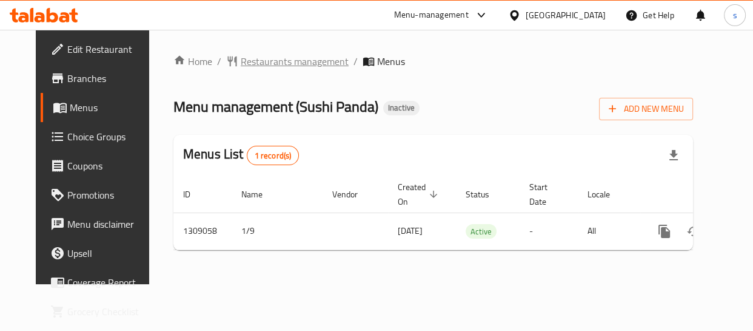
click at [241, 56] on span "Restaurants management" at bounding box center [295, 61] width 108 height 15
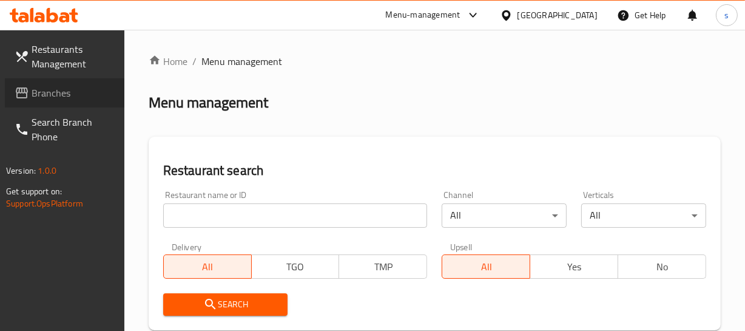
click at [78, 96] on span "Branches" at bounding box center [73, 93] width 83 height 15
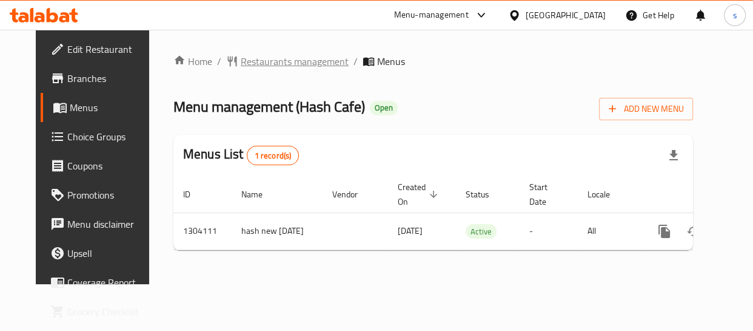
click at [241, 61] on span "Restaurants management" at bounding box center [295, 61] width 108 height 15
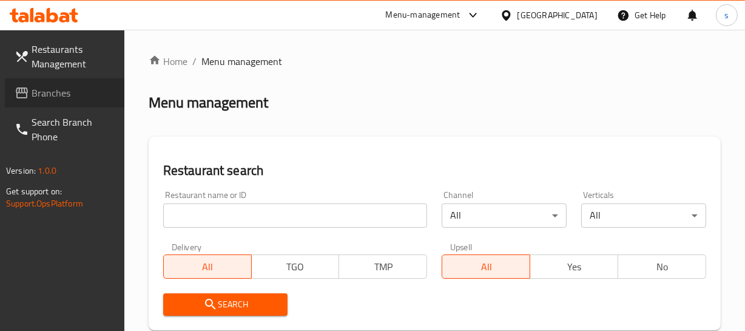
click at [44, 97] on span "Branches" at bounding box center [73, 93] width 83 height 15
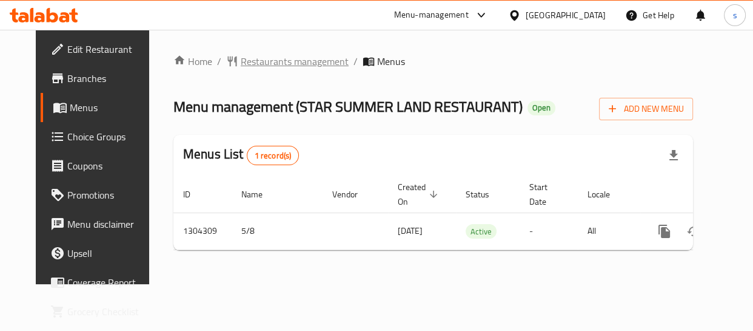
click at [294, 61] on span "Restaurants management" at bounding box center [295, 61] width 108 height 15
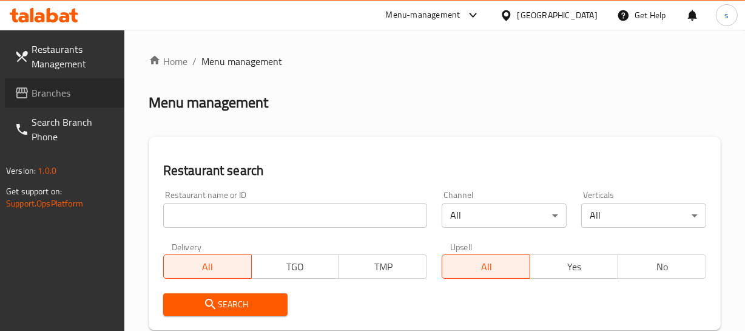
click at [49, 93] on span "Branches" at bounding box center [73, 93] width 83 height 15
